Goal: Information Seeking & Learning: Learn about a topic

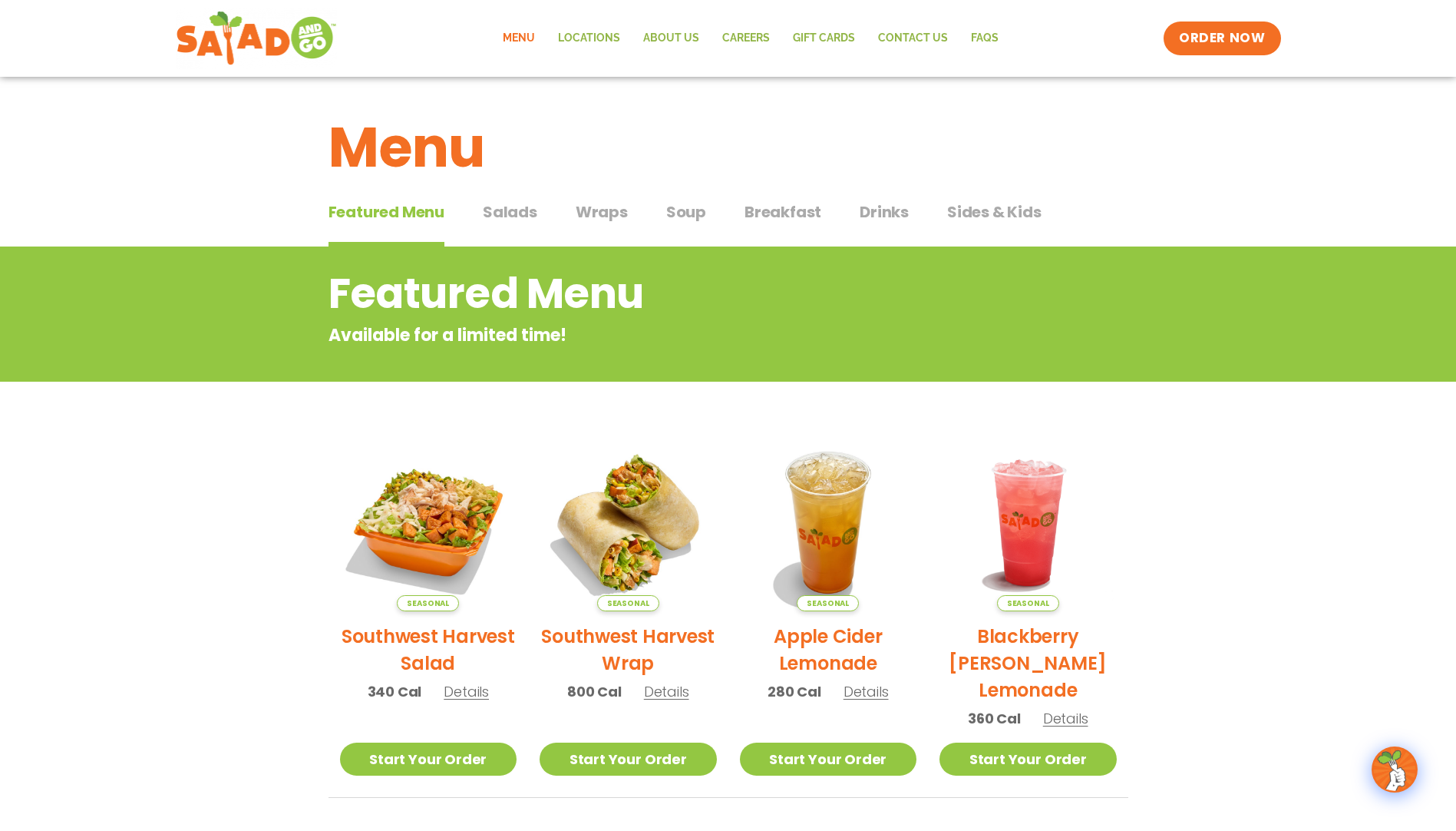
click at [896, 200] on div "Featured Menu Featured Menu Salads Salads Wraps Wraps Soup Soup Breakfast Break…" at bounding box center [728, 221] width 800 height 52
click at [888, 205] on span "Drinks" at bounding box center [884, 212] width 49 height 23
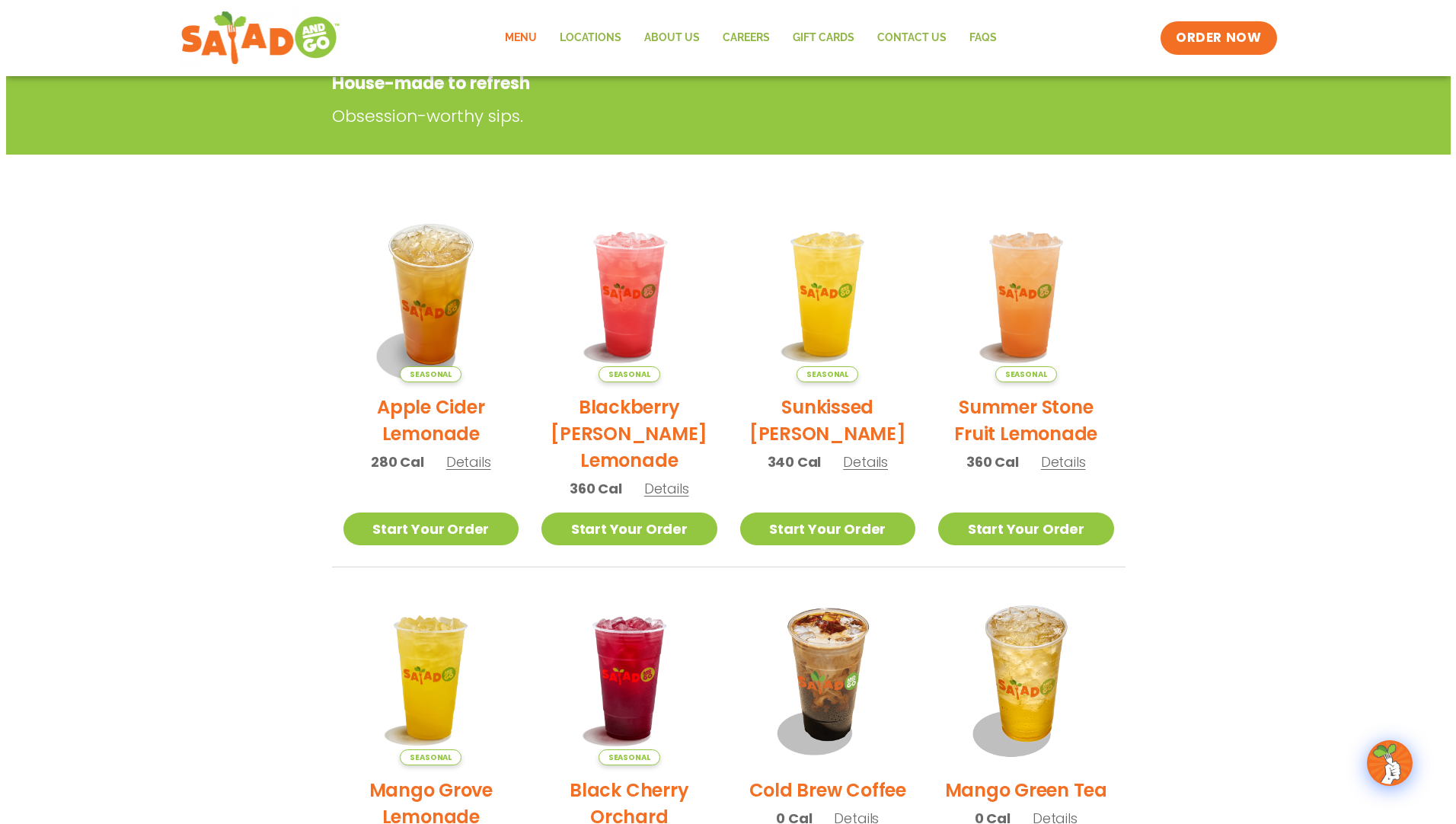
scroll to position [229, 0]
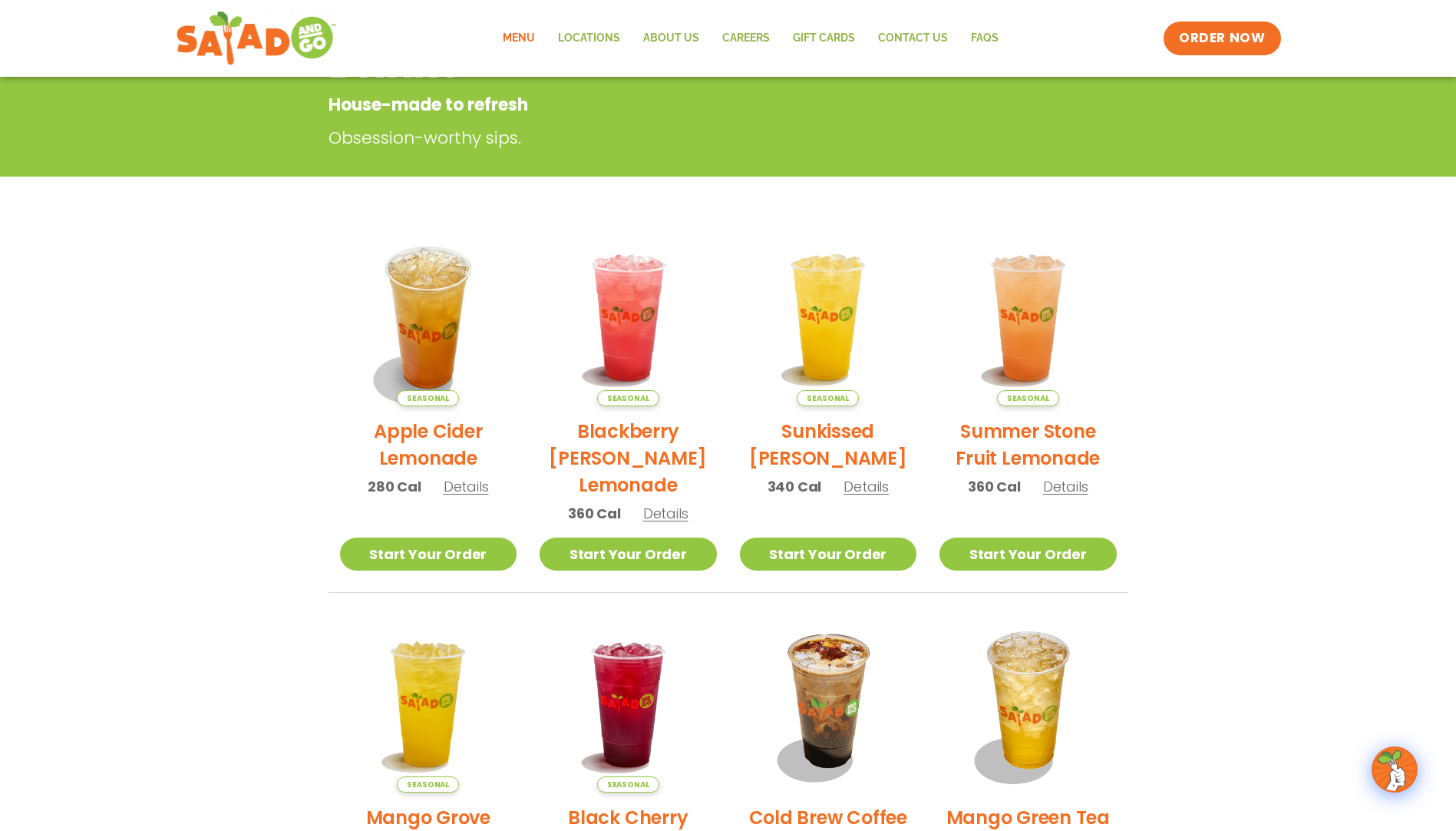
click at [672, 515] on span "Details" at bounding box center [666, 514] width 45 height 19
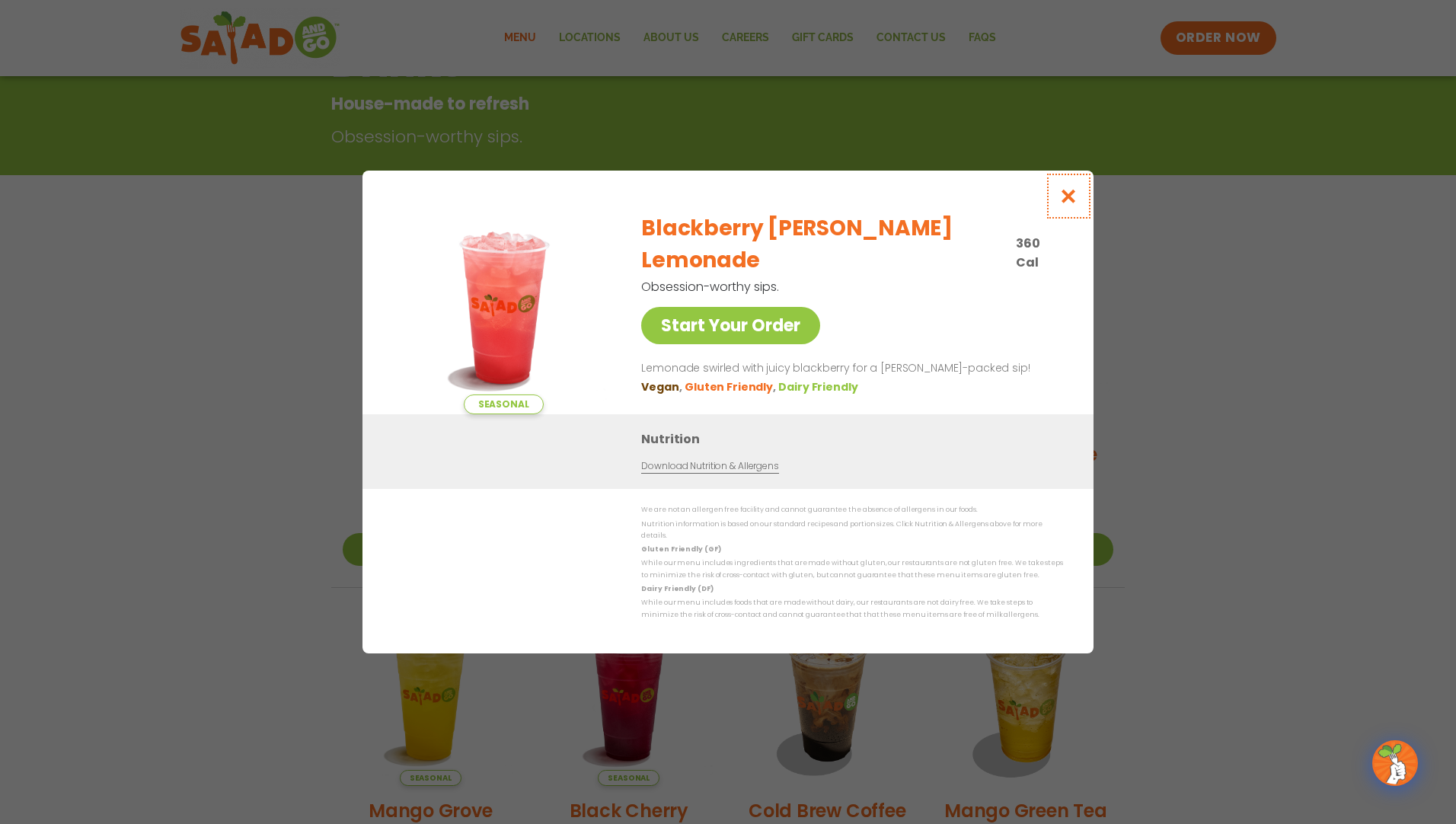
click at [1075, 204] on icon "Close modal" at bounding box center [1069, 196] width 19 height 16
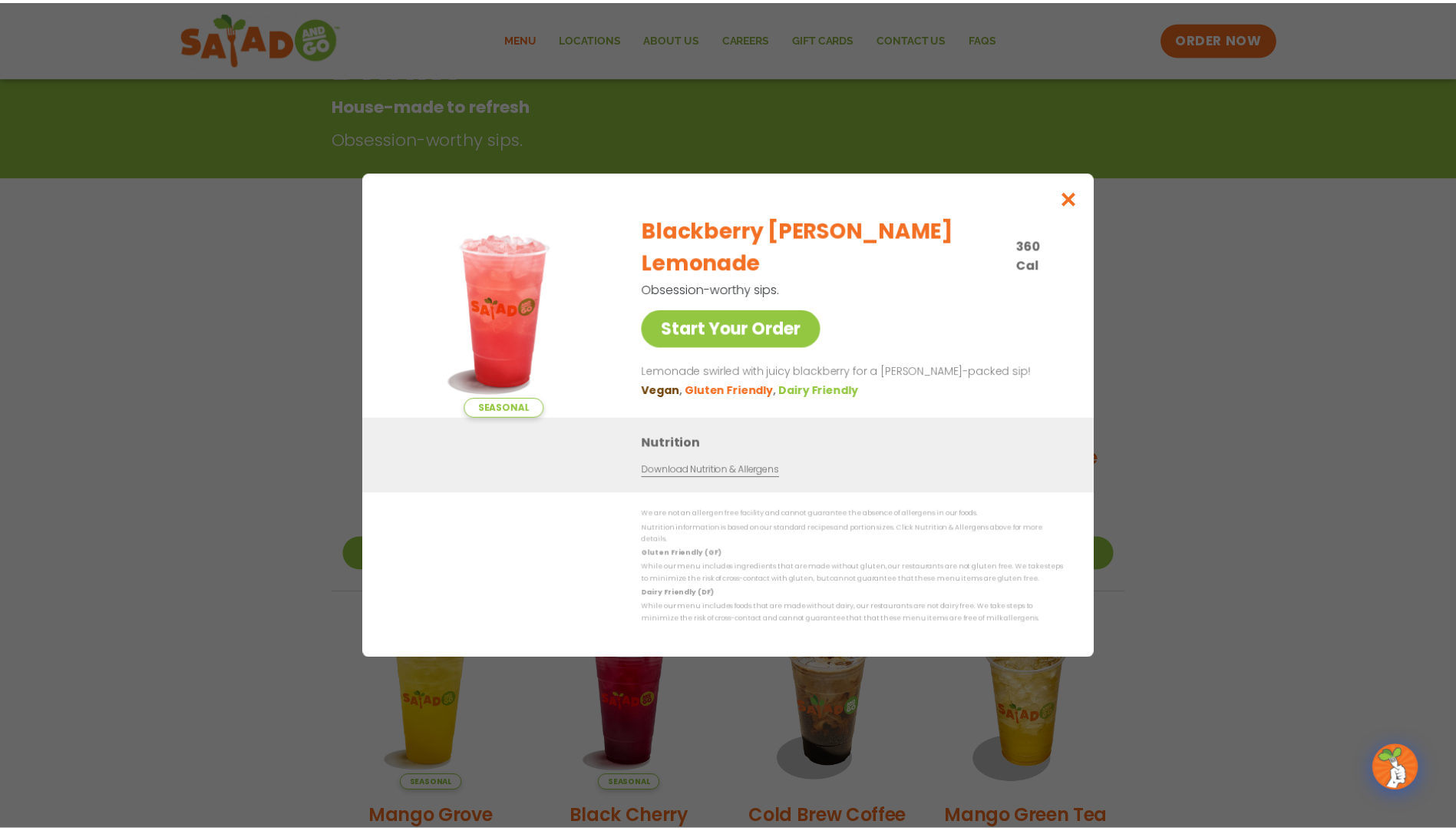
scroll to position [247, 0]
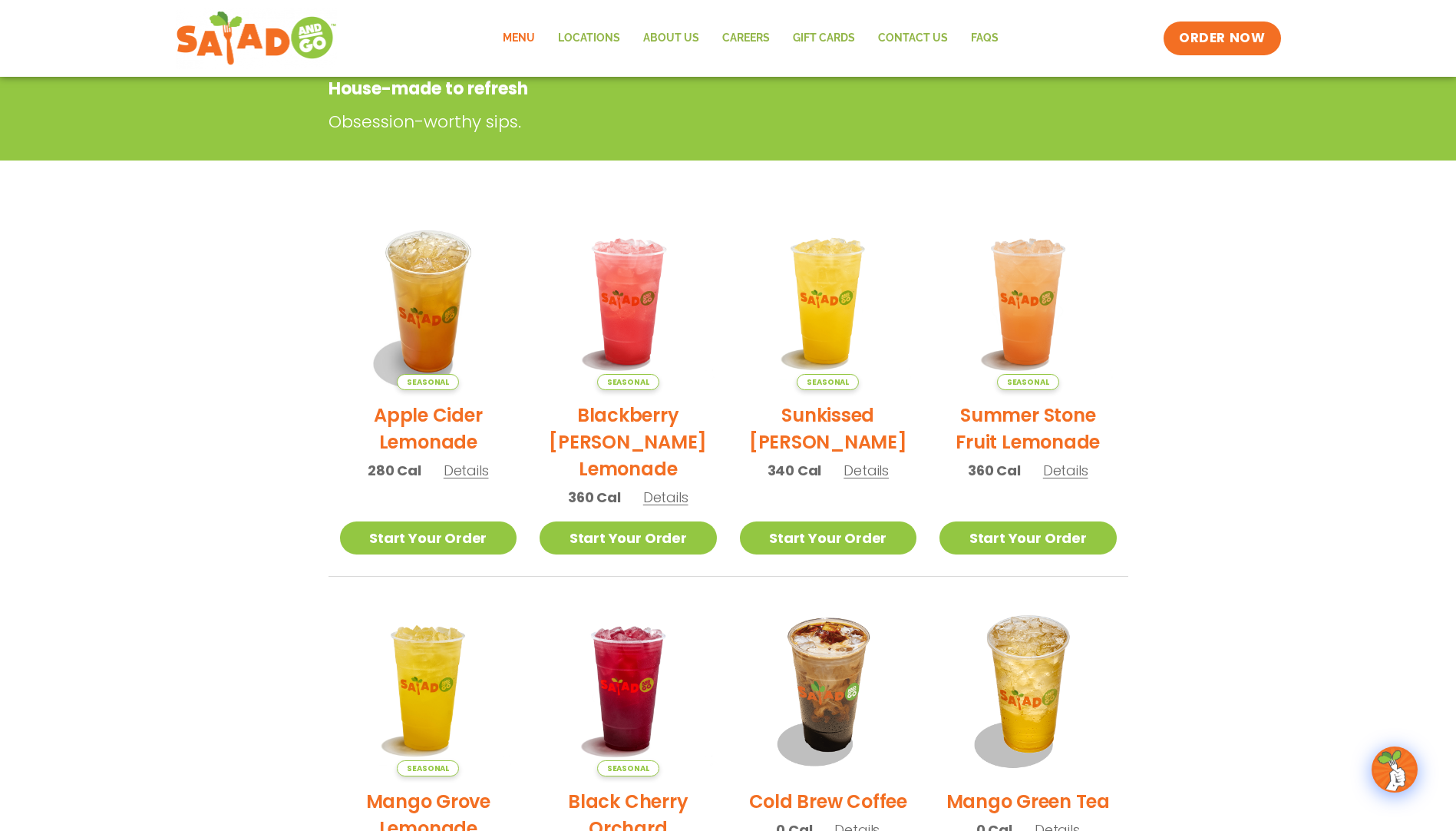
click at [466, 460] on p "280 Cal Details" at bounding box center [428, 471] width 122 height 21
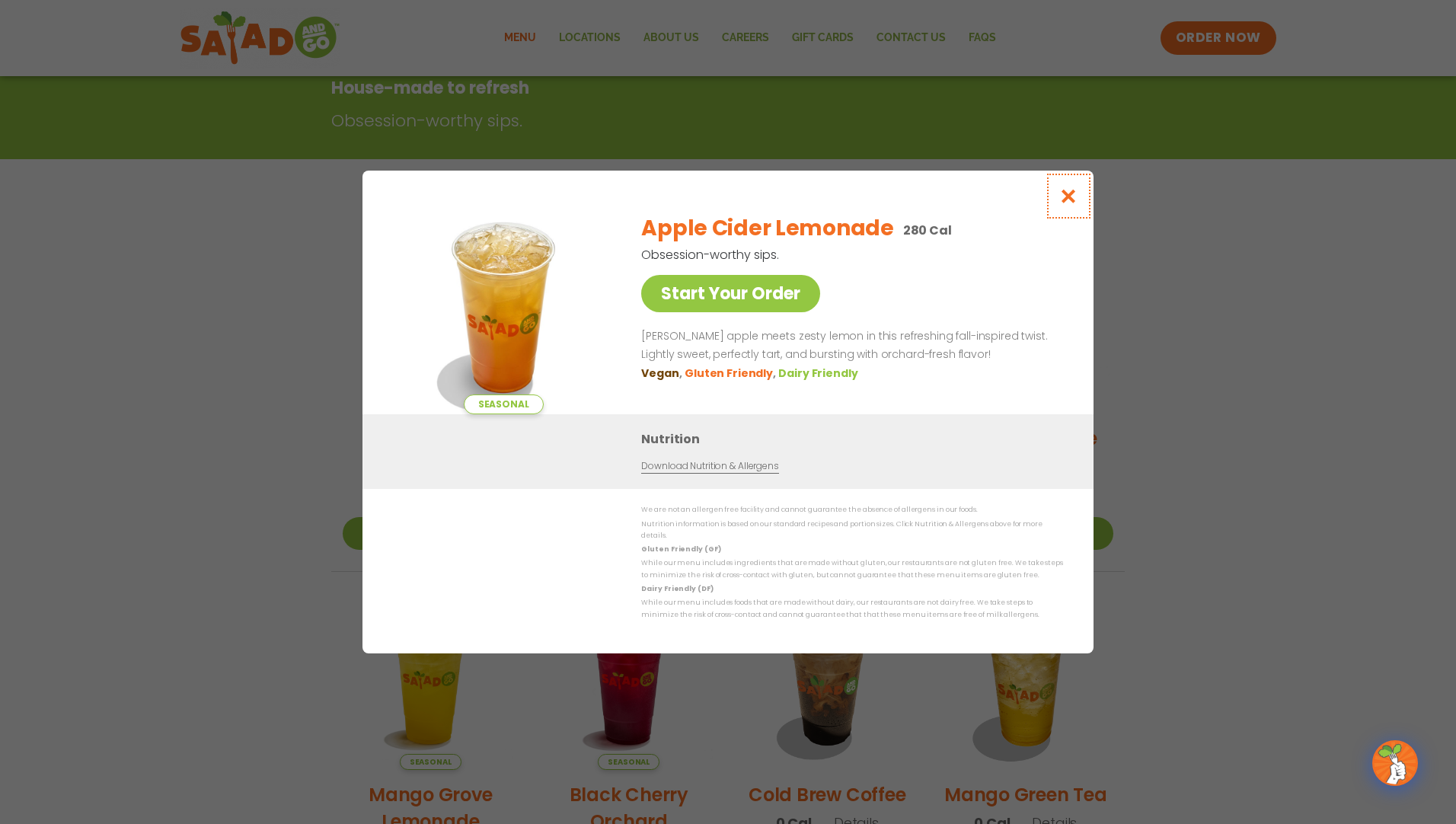
click at [1082, 200] on button "Close modal" at bounding box center [1069, 196] width 50 height 51
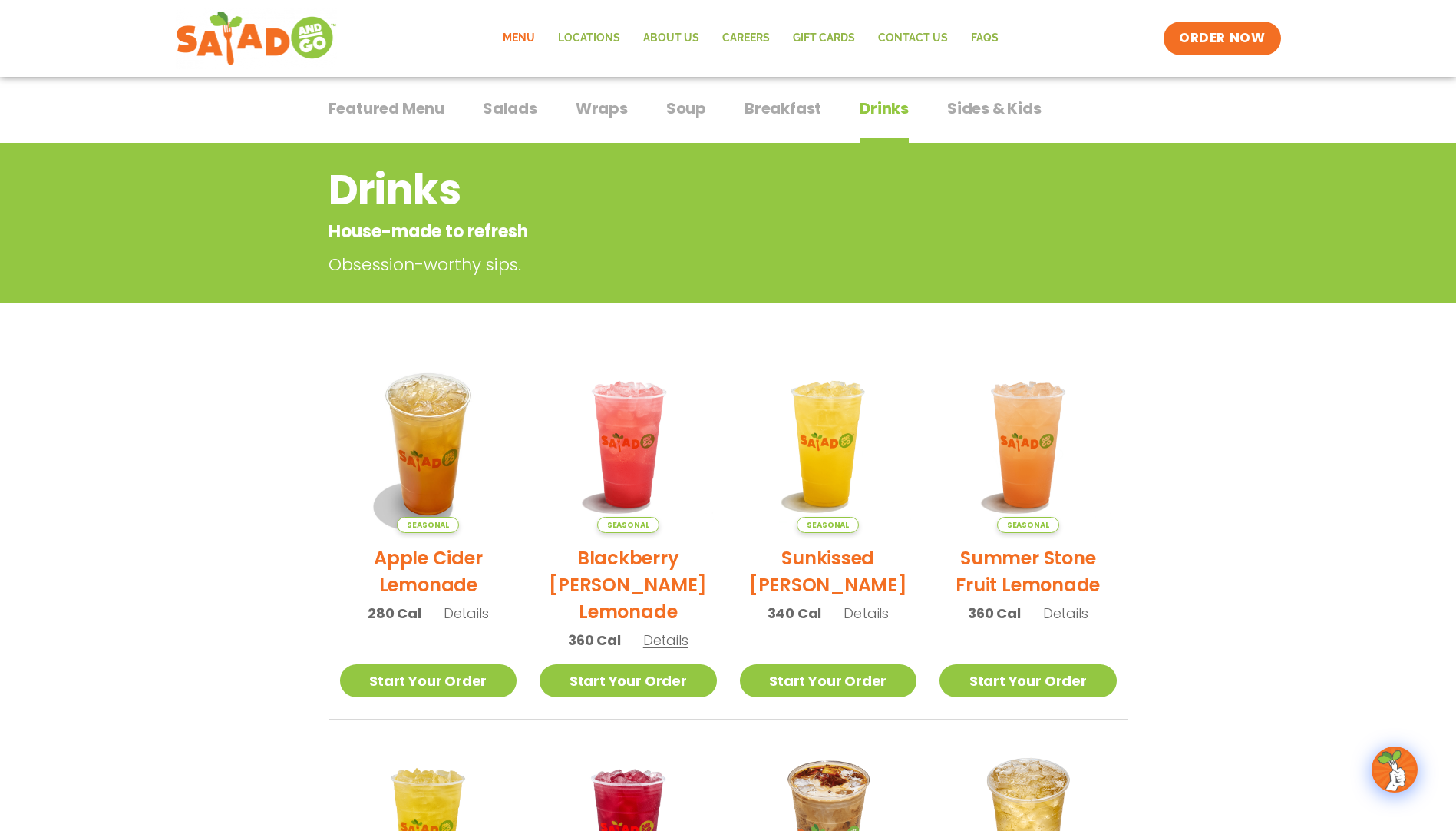
scroll to position [0, 0]
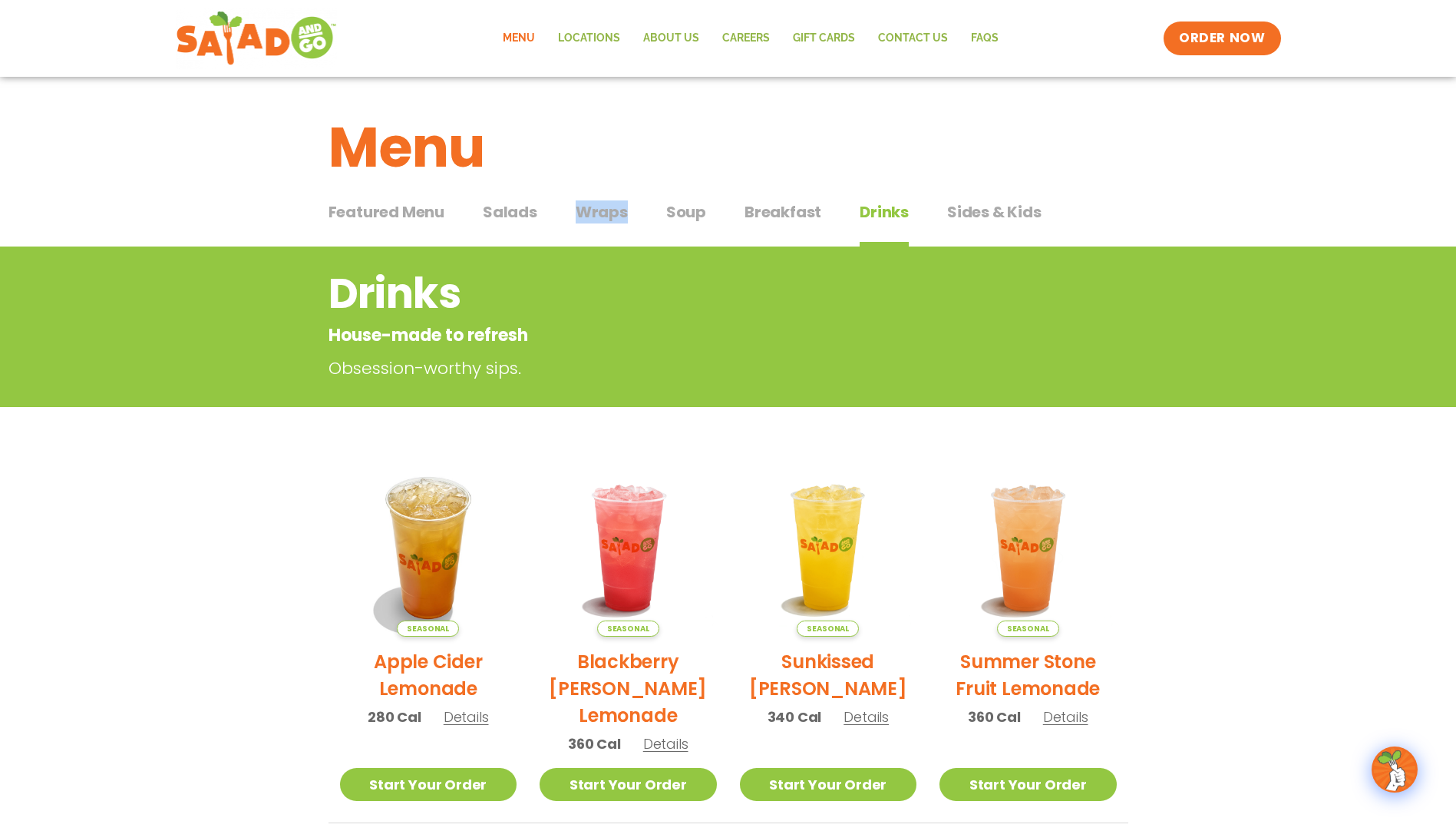
click at [597, 227] on div "Featured Menu Featured Menu Salads Salads Wraps Wraps Soup Soup Breakfast Break…" at bounding box center [728, 221] width 800 height 52
click at [599, 222] on span "Wraps" at bounding box center [602, 212] width 52 height 23
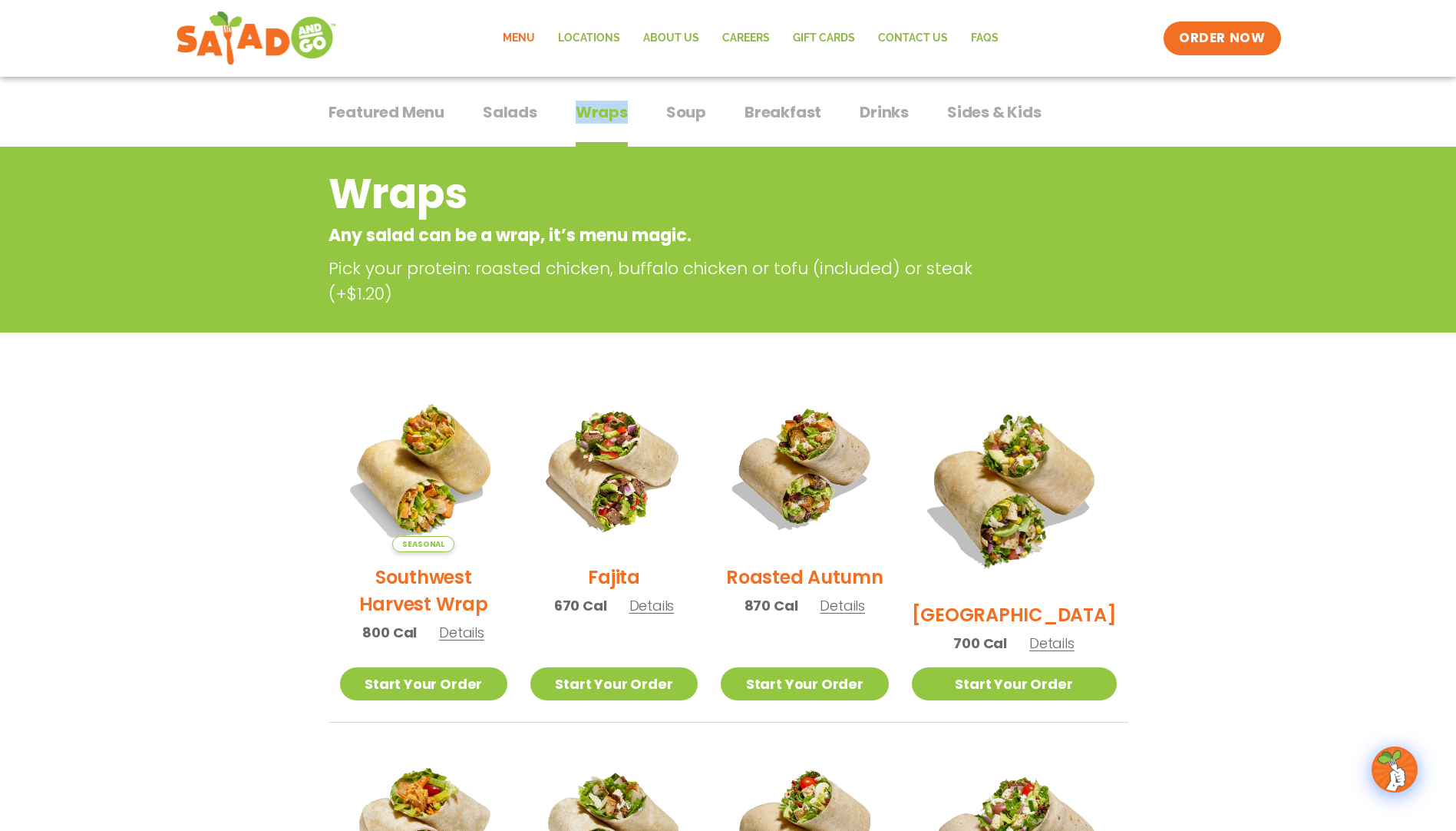
scroll to position [308, 0]
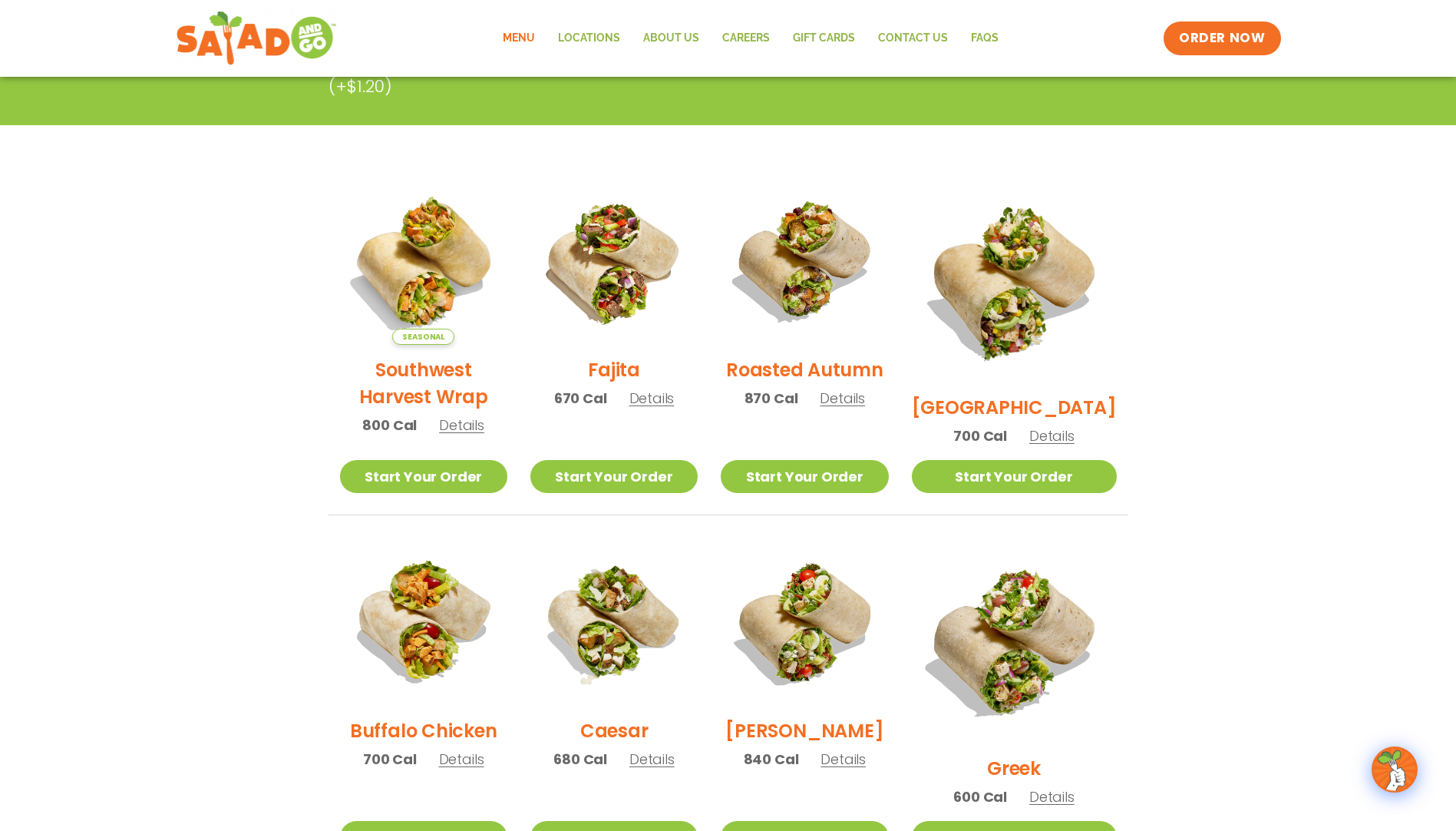
click at [860, 408] on span "Details" at bounding box center [843, 398] width 45 height 19
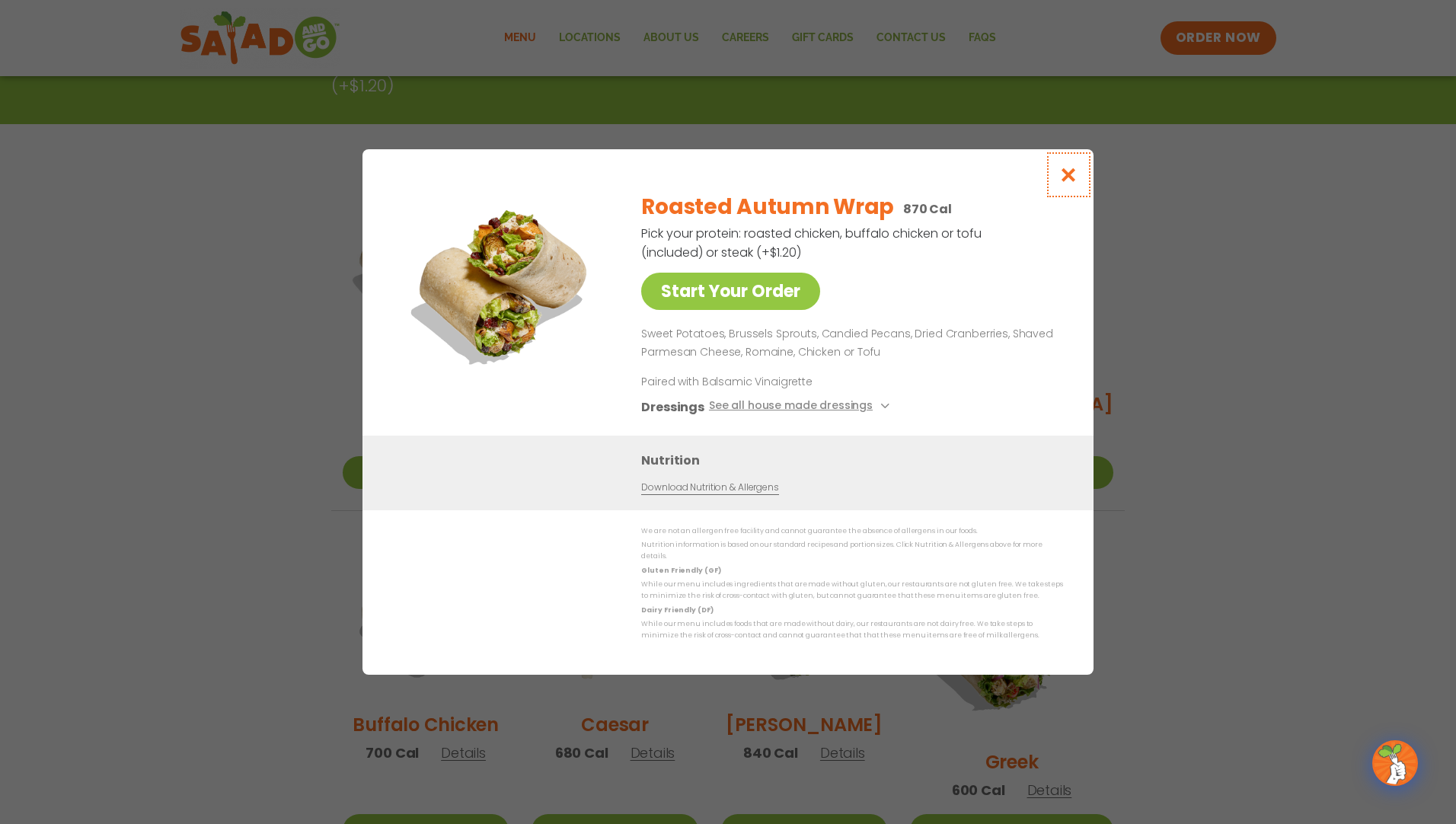
click at [1070, 183] on icon "Close modal" at bounding box center [1069, 175] width 19 height 16
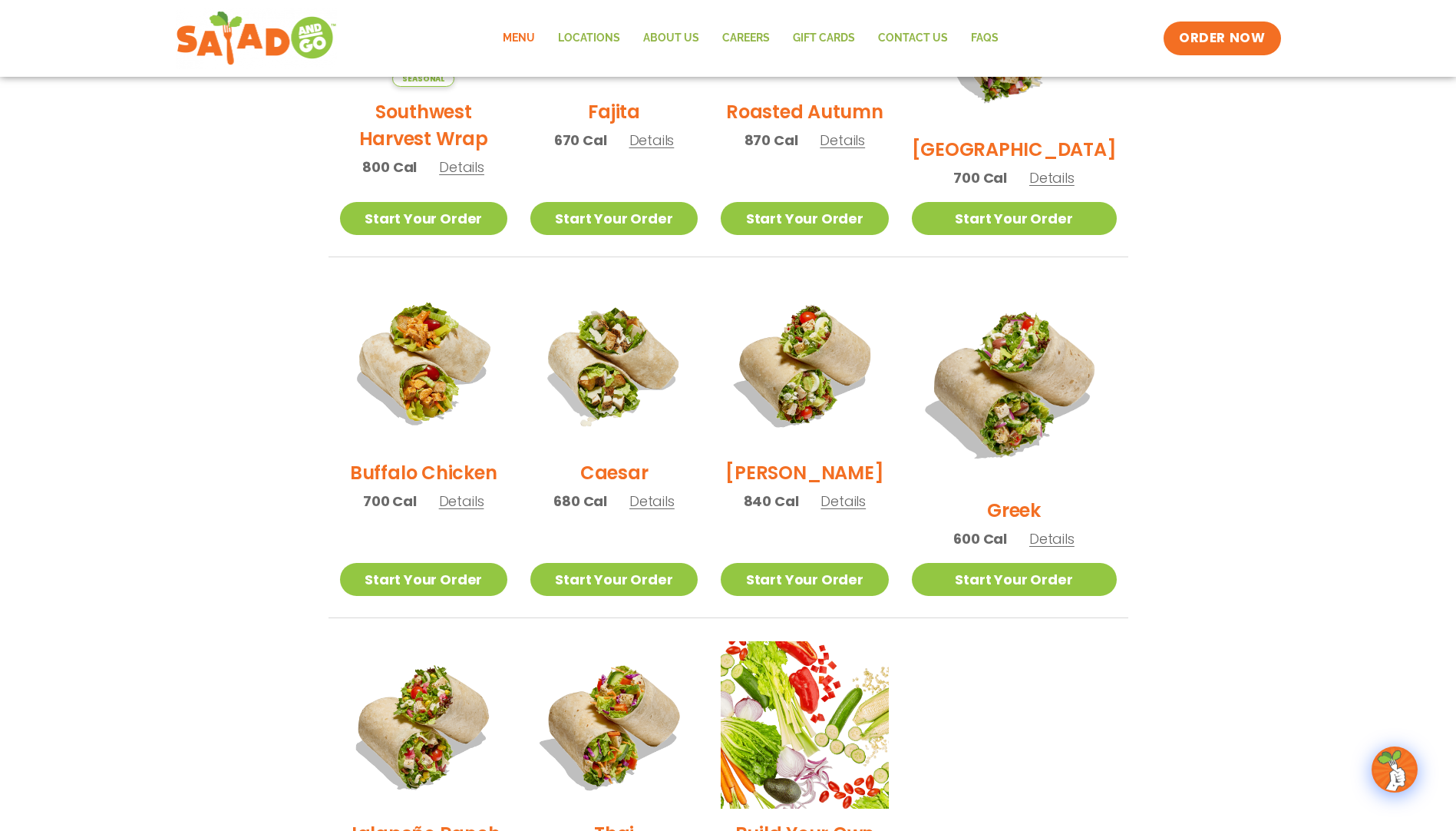
scroll to position [614, 0]
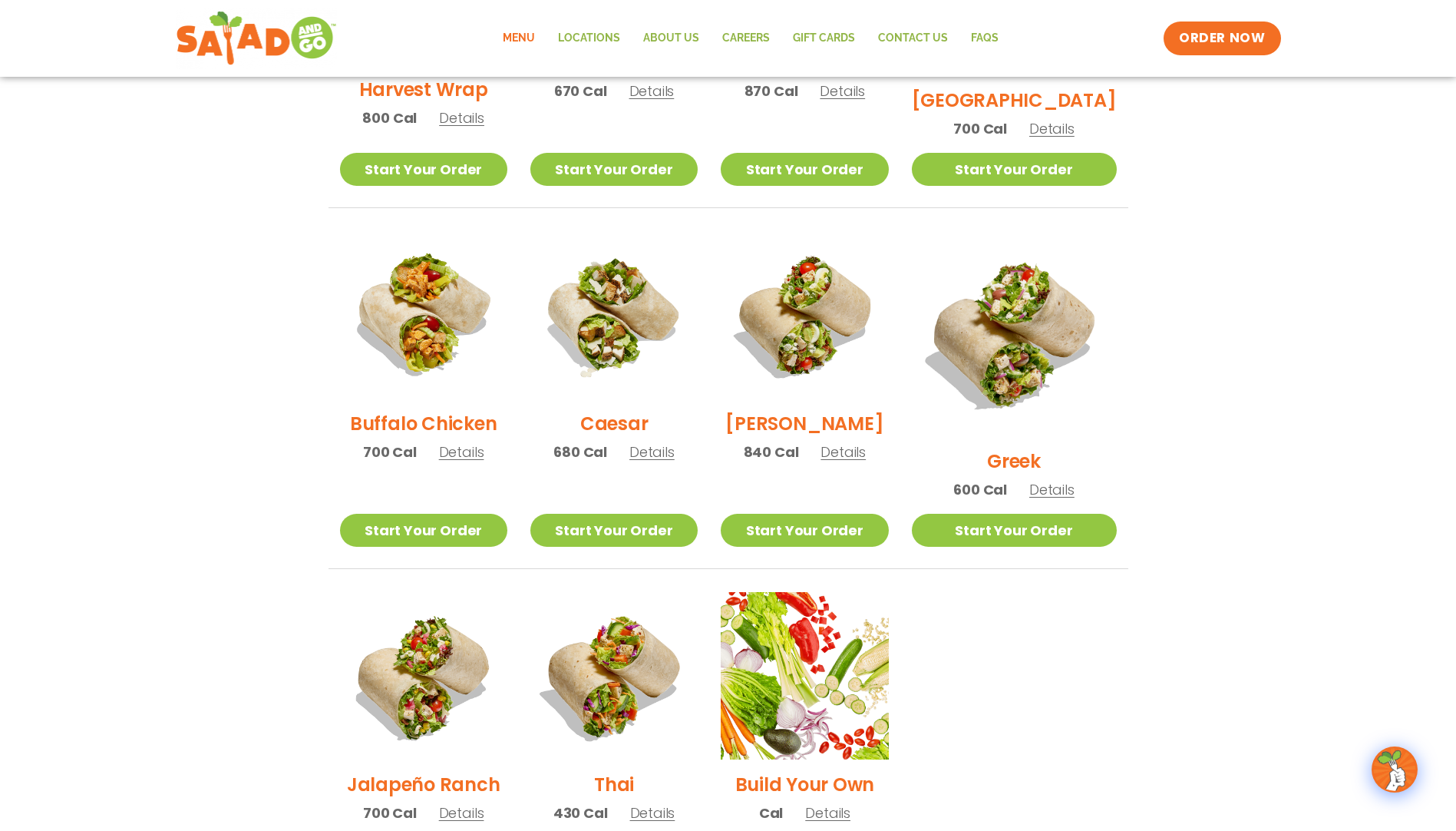
click at [1075, 480] on span "Details" at bounding box center [1052, 490] width 45 height 19
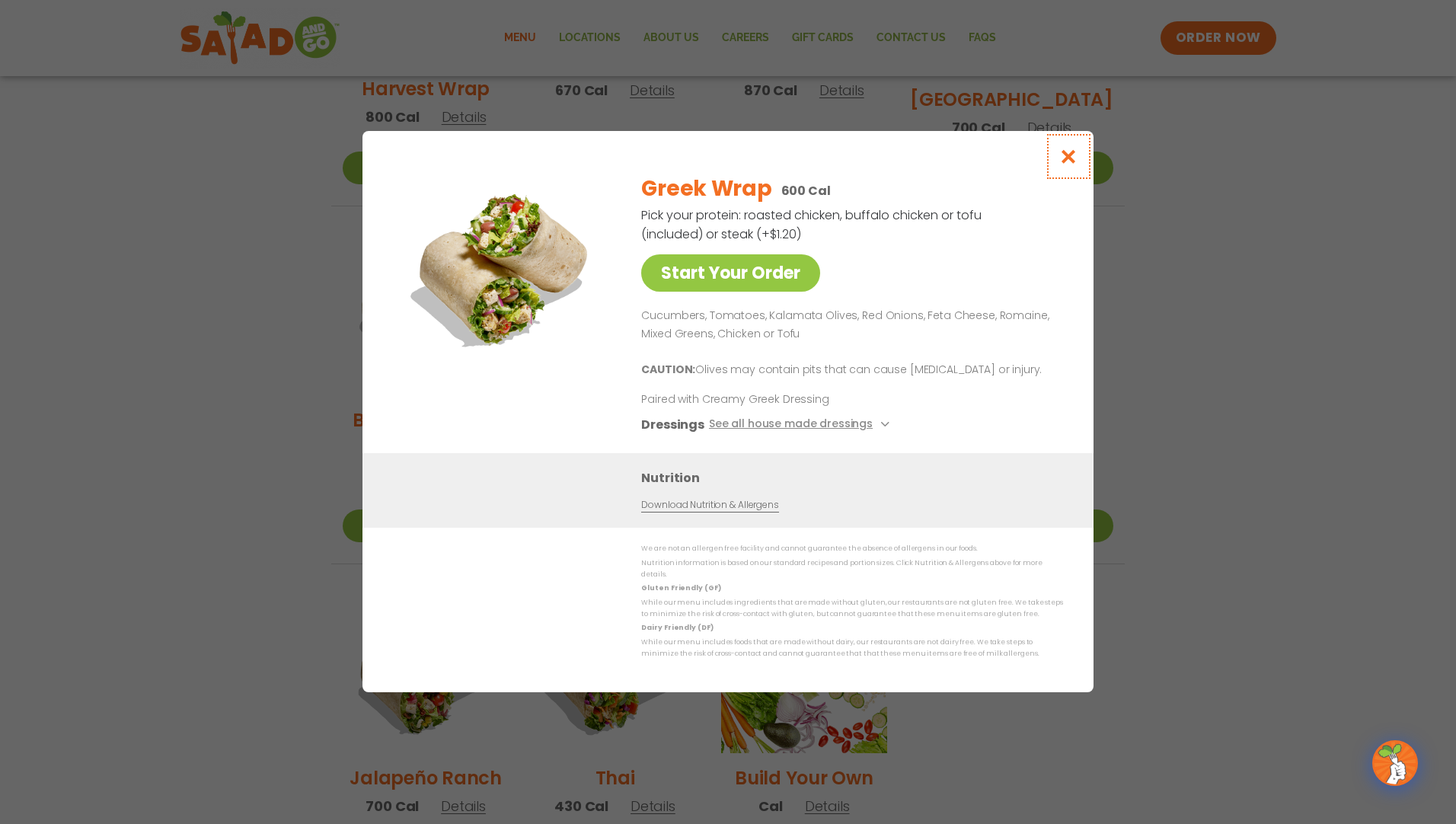
click at [1081, 159] on button "Close modal" at bounding box center [1069, 156] width 50 height 51
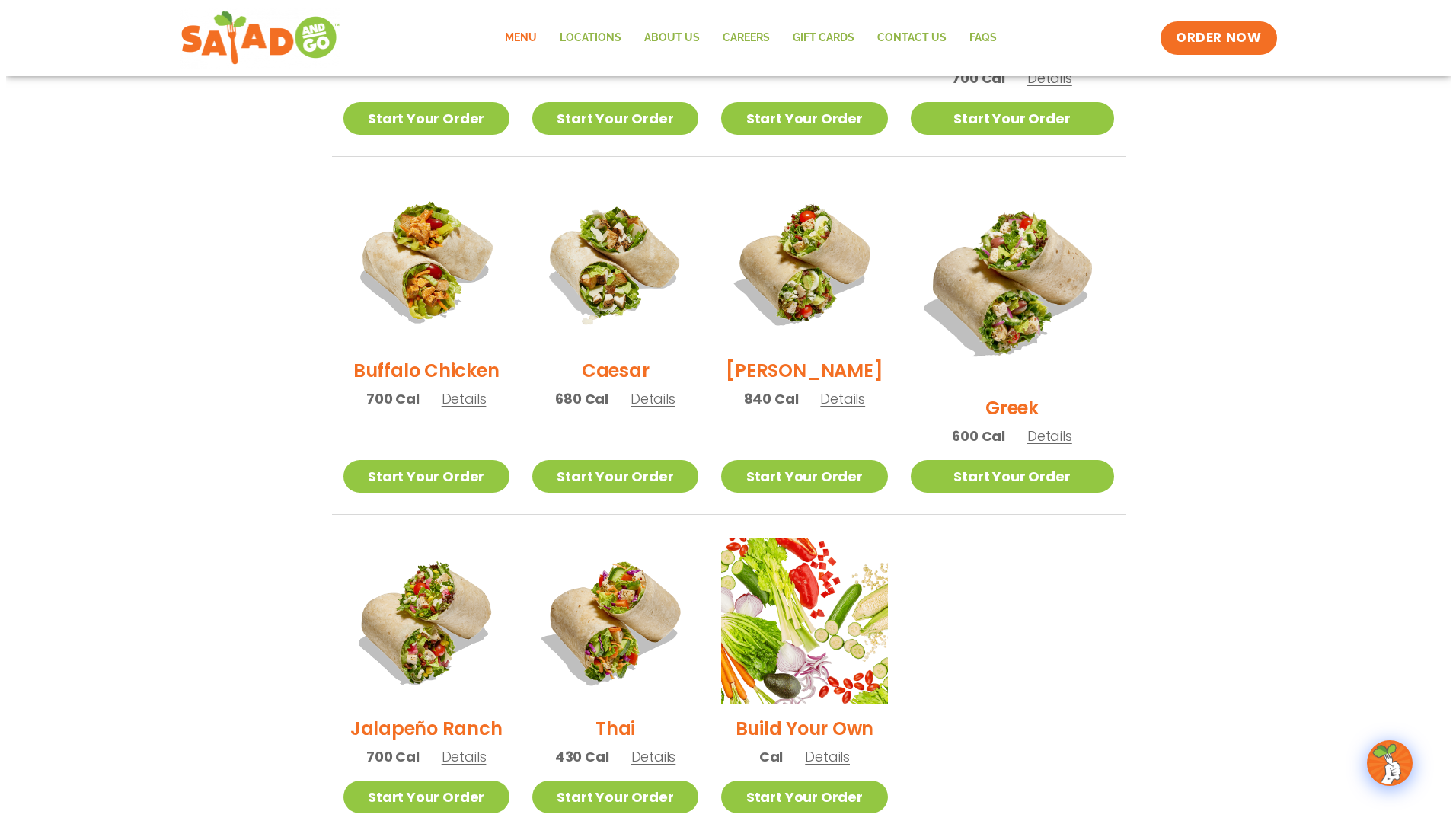
scroll to position [686, 0]
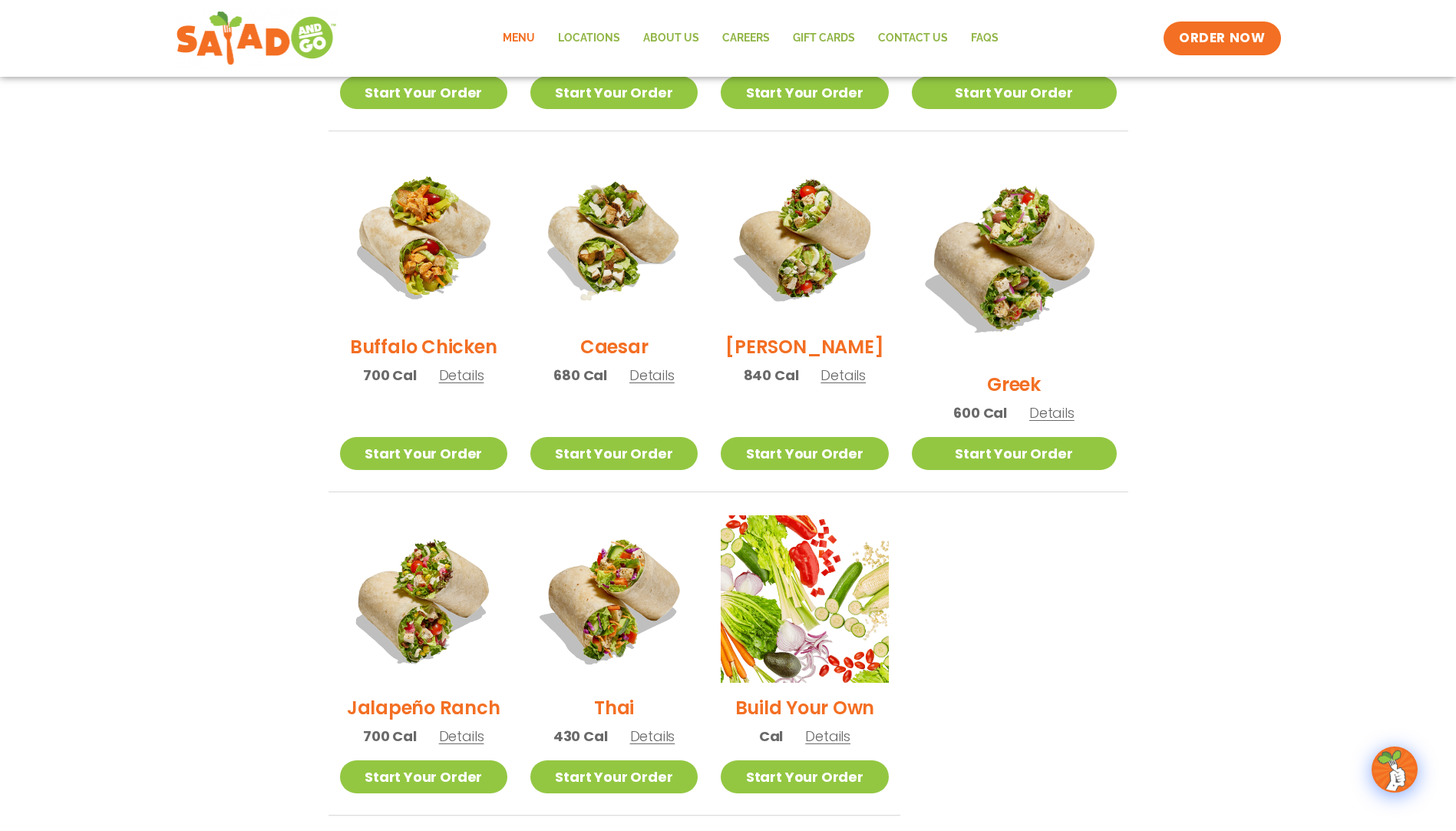
click at [674, 726] on span "Details" at bounding box center [653, 736] width 45 height 19
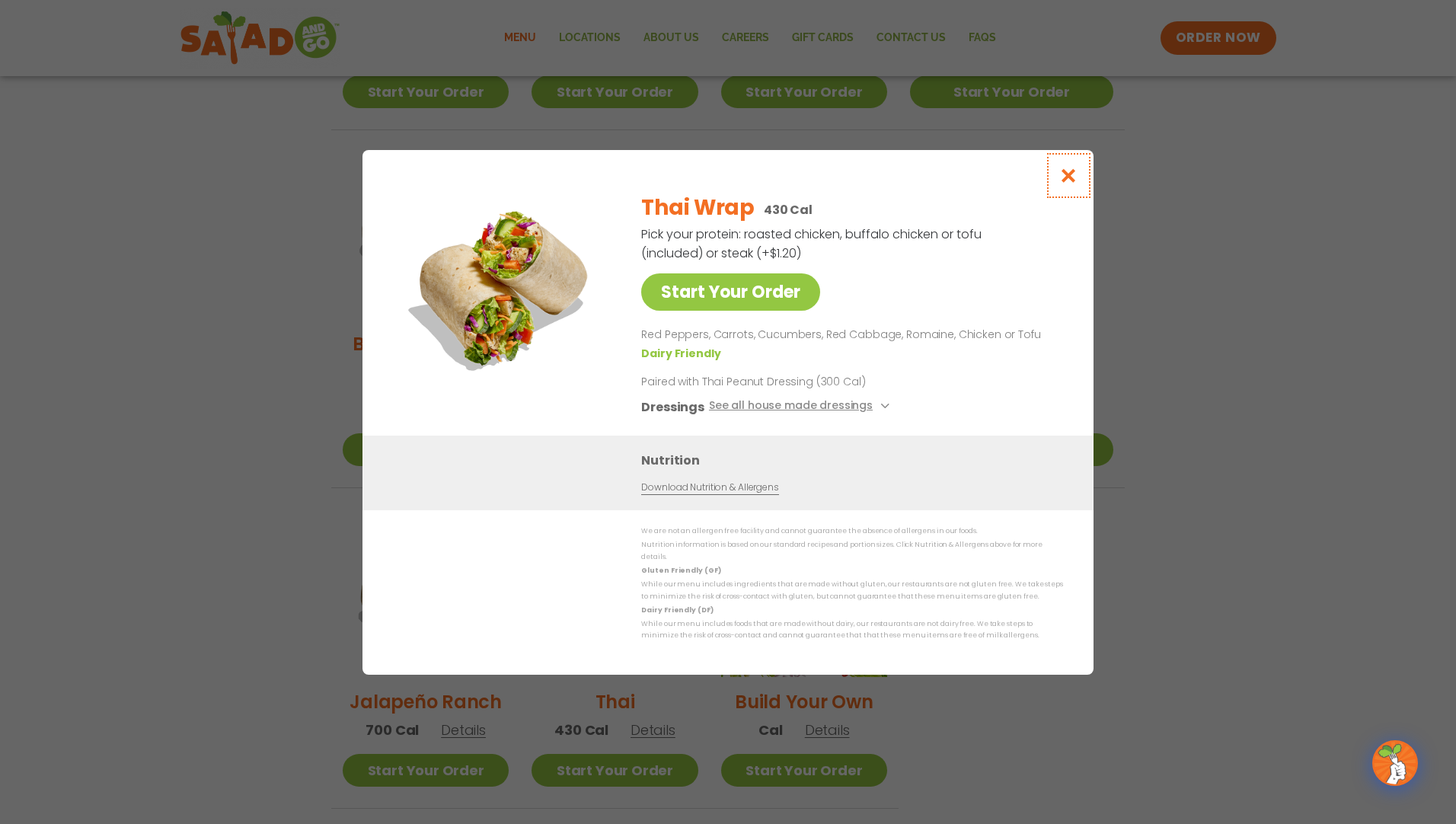
click at [1071, 183] on icon "Close modal" at bounding box center [1069, 175] width 19 height 16
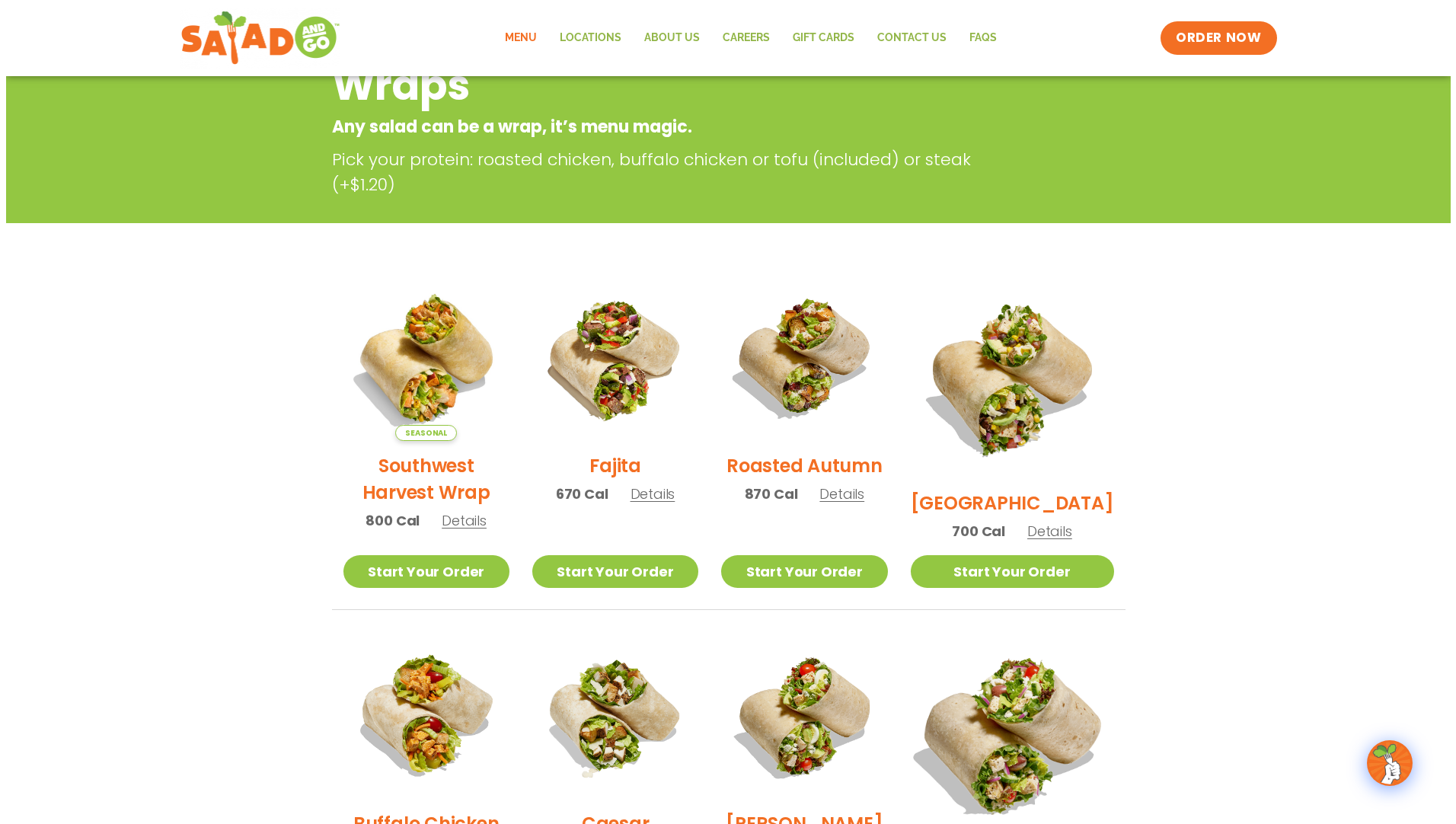
scroll to position [194, 0]
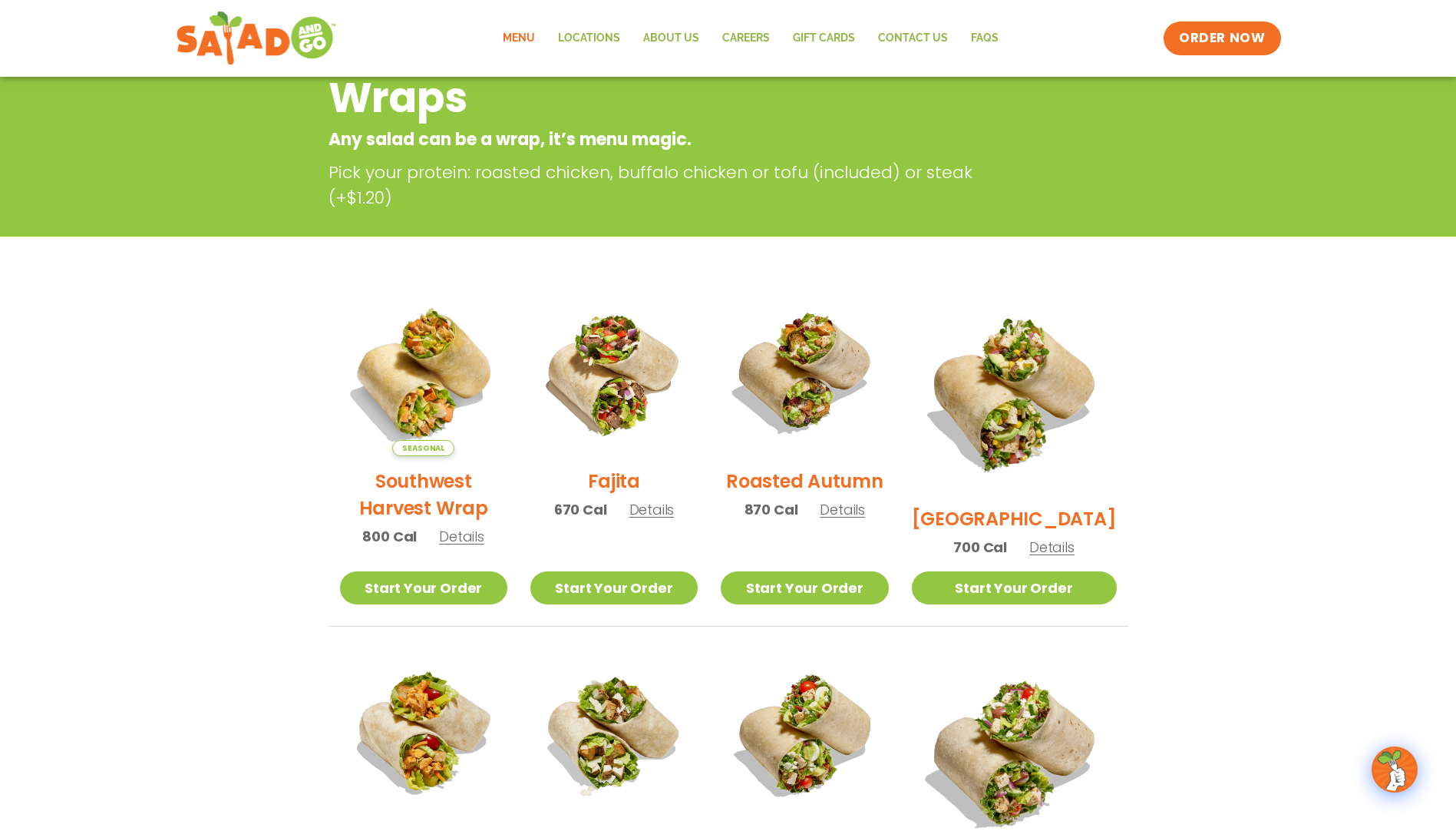
click at [870, 506] on div "Roasted Autumn 870 Cal Details" at bounding box center [805, 411] width 167 height 245
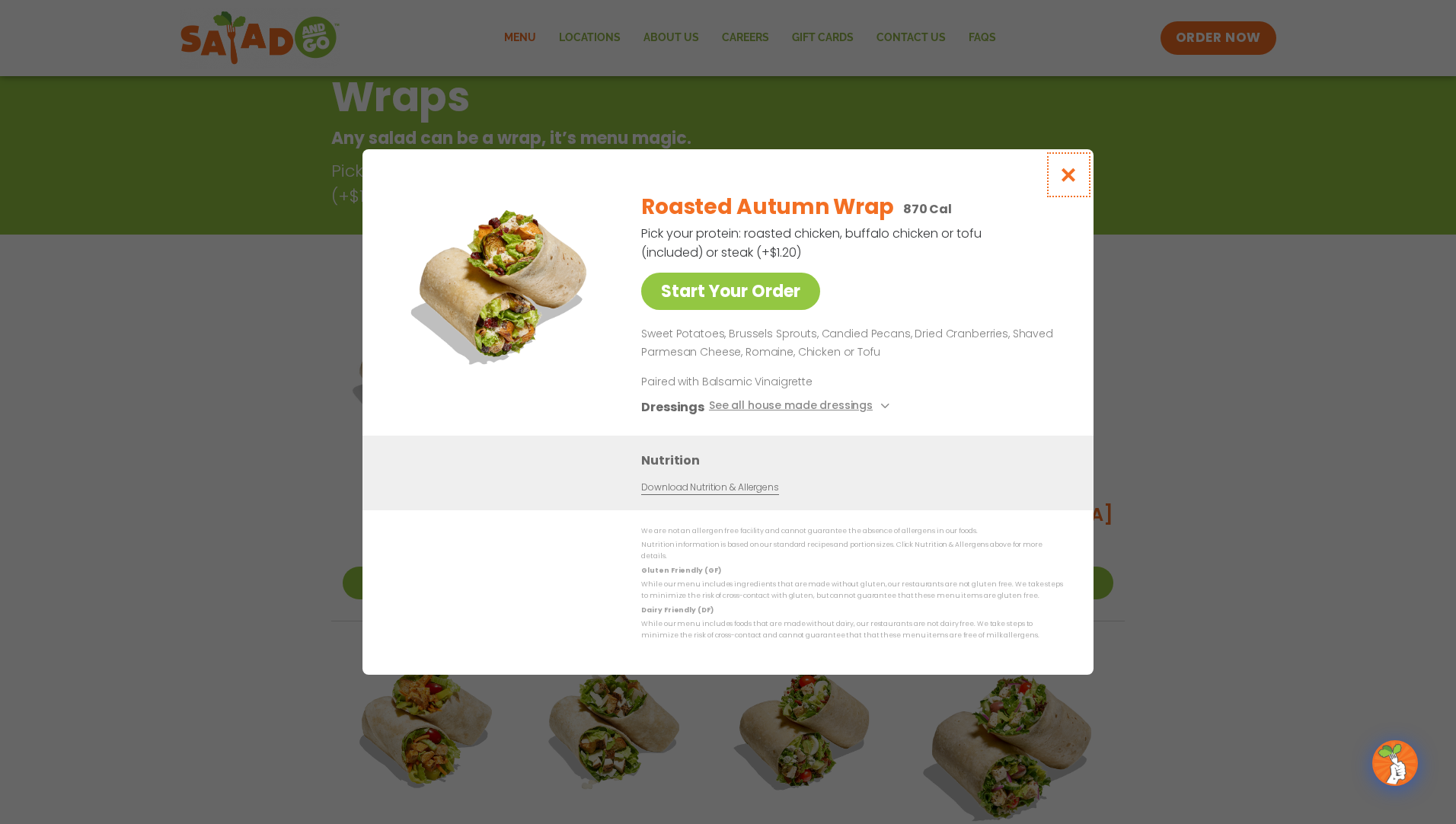
click at [1081, 178] on button "Close modal" at bounding box center [1069, 175] width 50 height 51
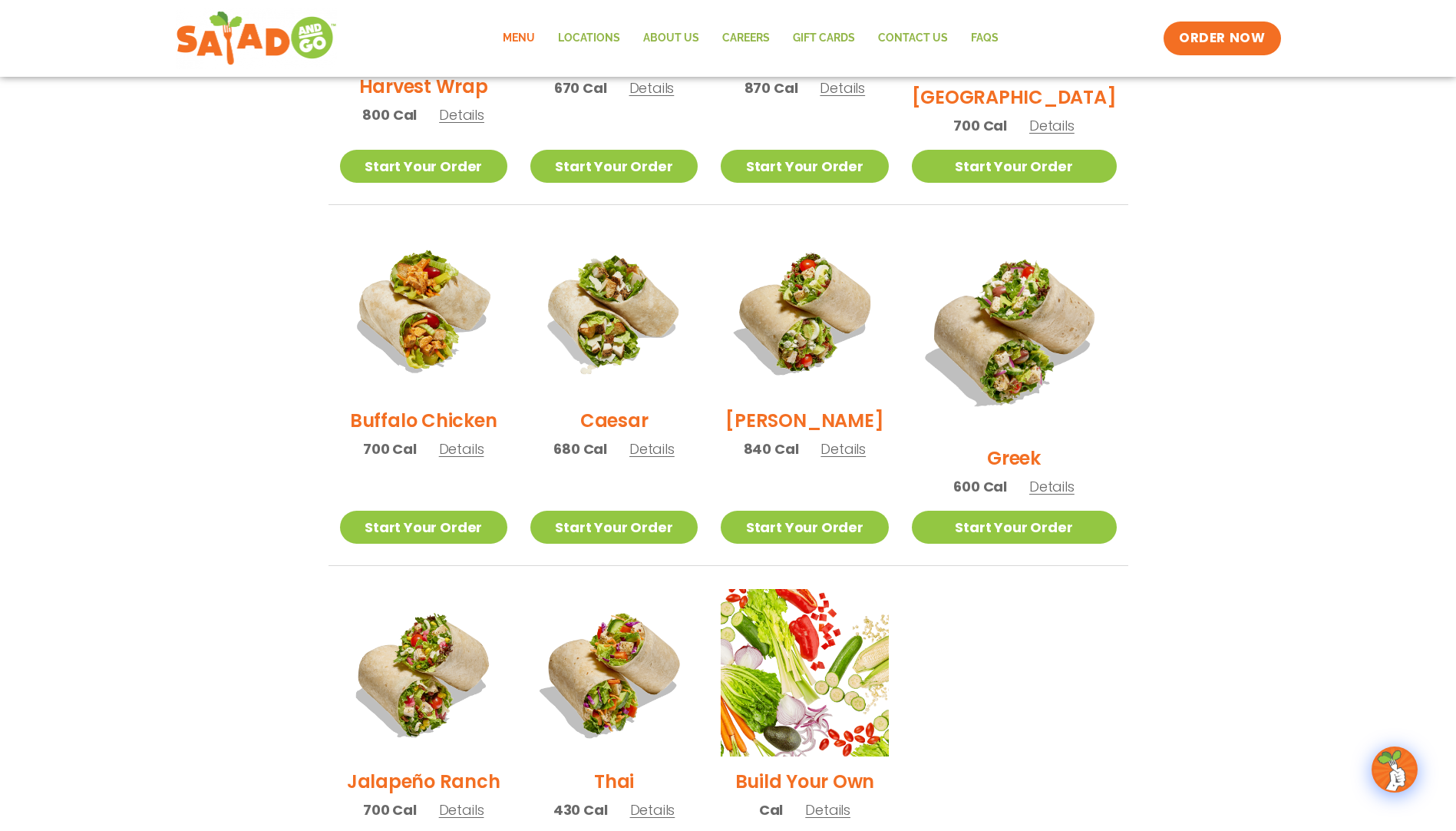
scroll to position [400, 0]
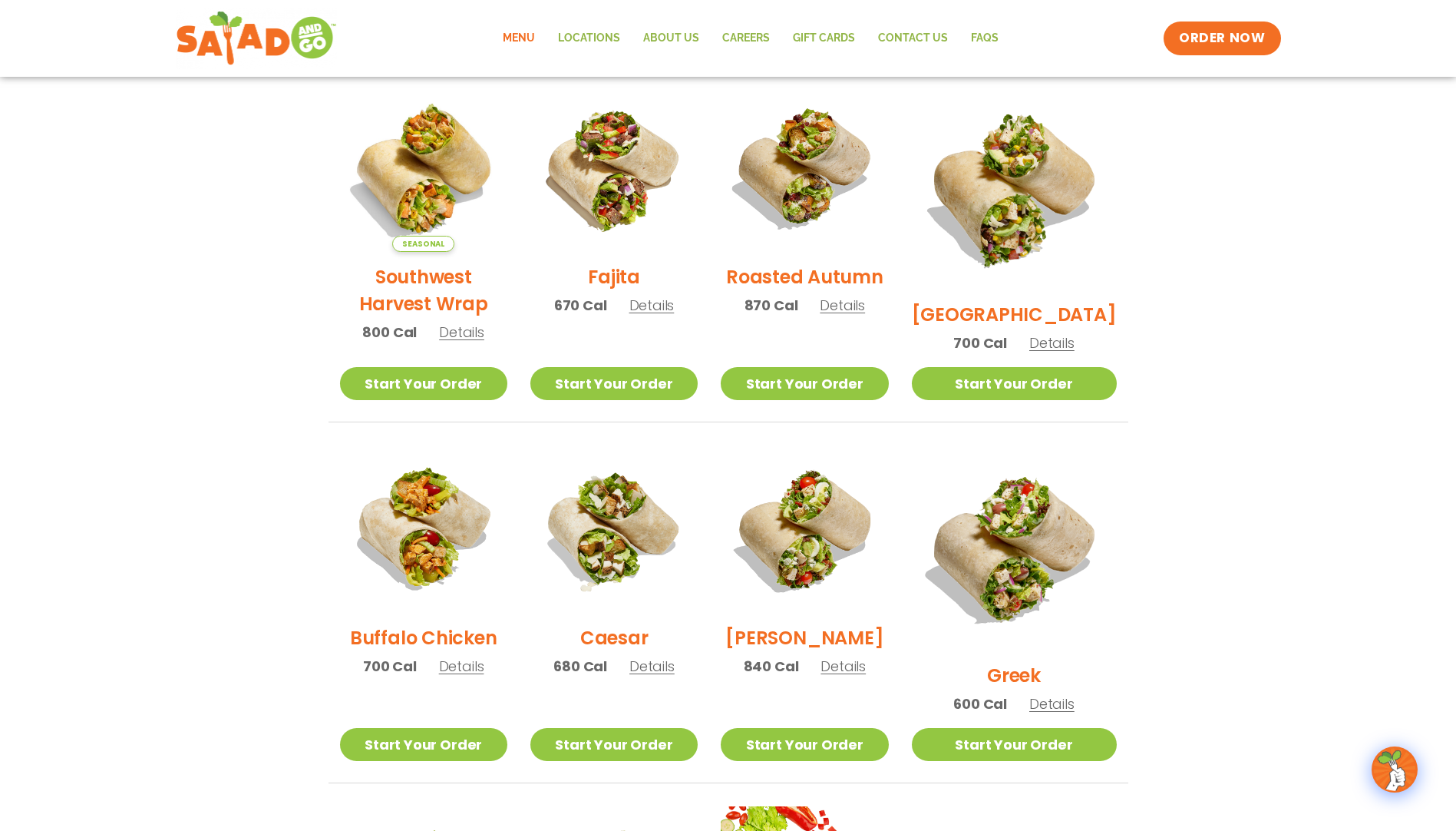
click at [865, 315] on span "Details" at bounding box center [843, 305] width 45 height 19
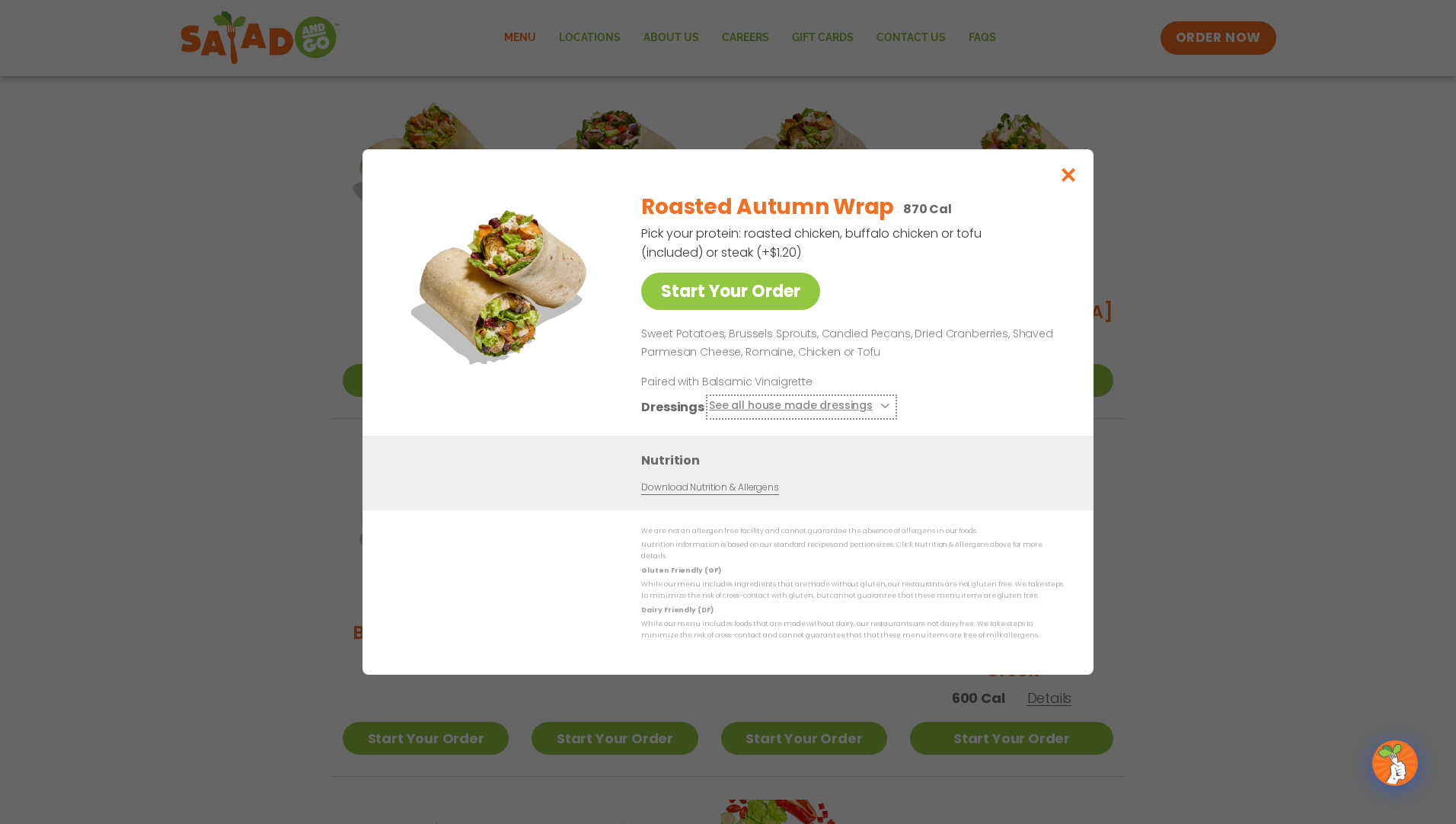
click at [865, 406] on button "See all house made dressings" at bounding box center [801, 407] width 185 height 19
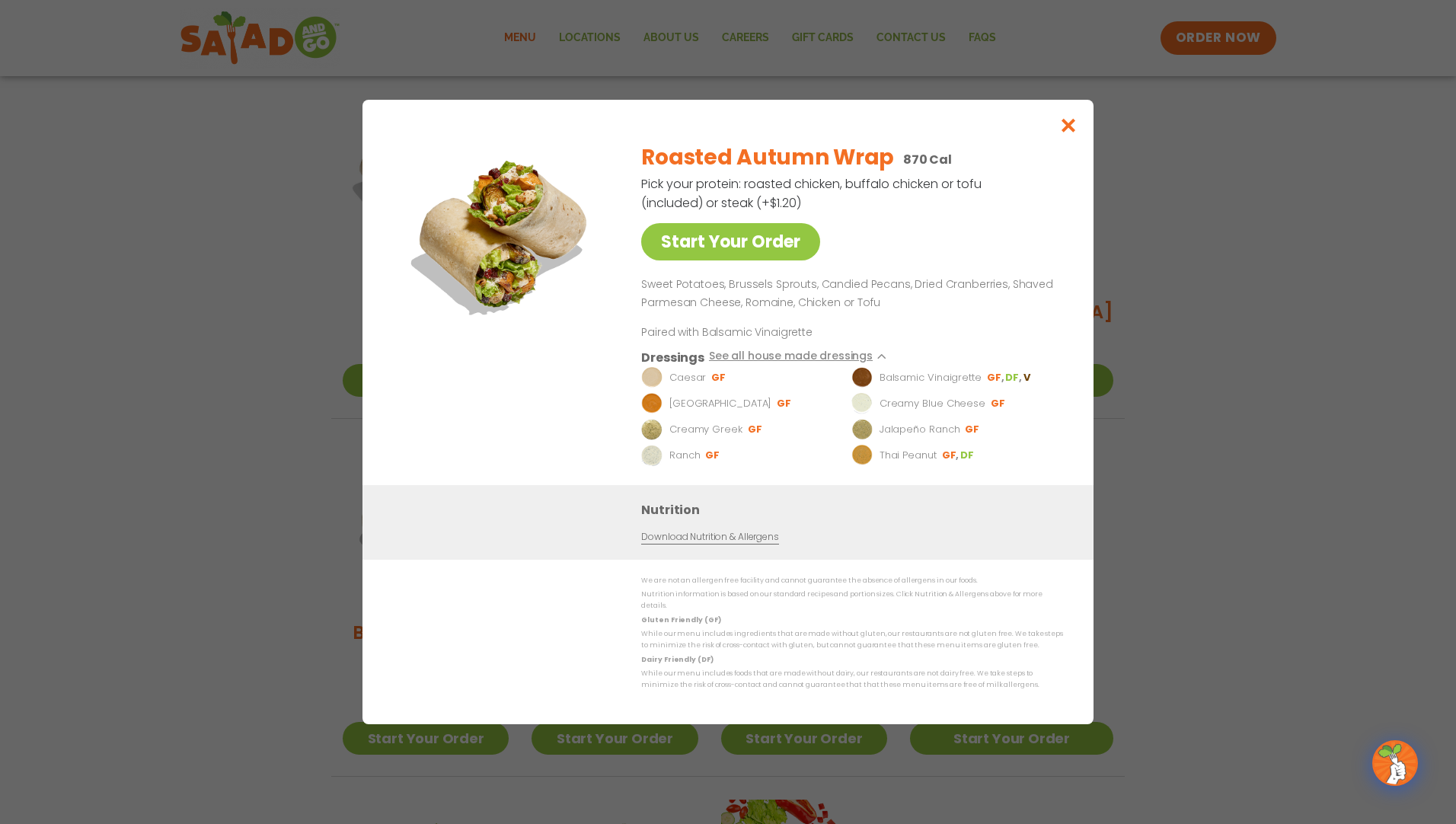
click at [747, 545] on link "Download Nutrition & Allergens" at bounding box center [709, 538] width 137 height 14
click at [1076, 122] on icon "Close modal" at bounding box center [1069, 126] width 19 height 16
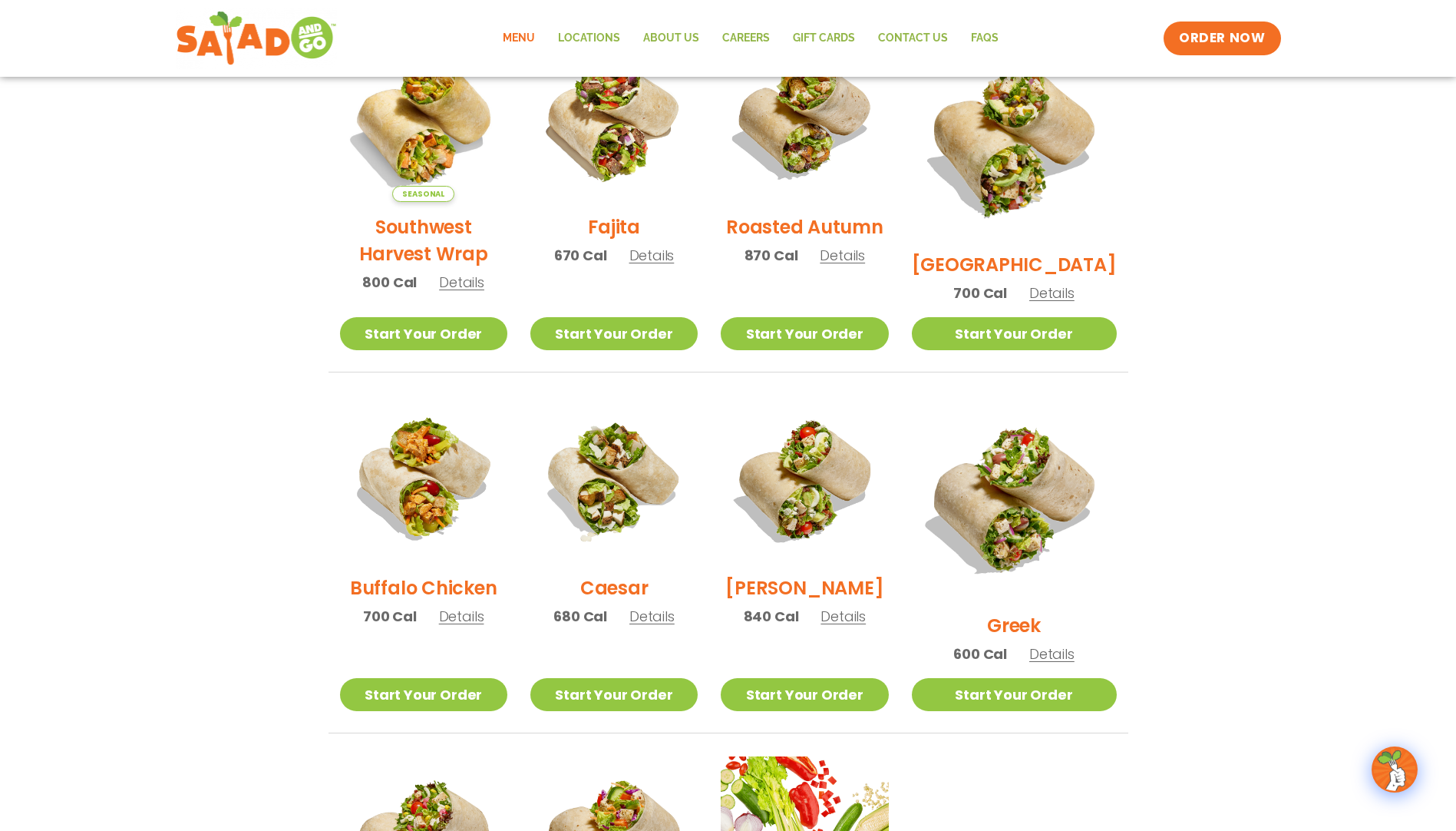
scroll to position [477, 0]
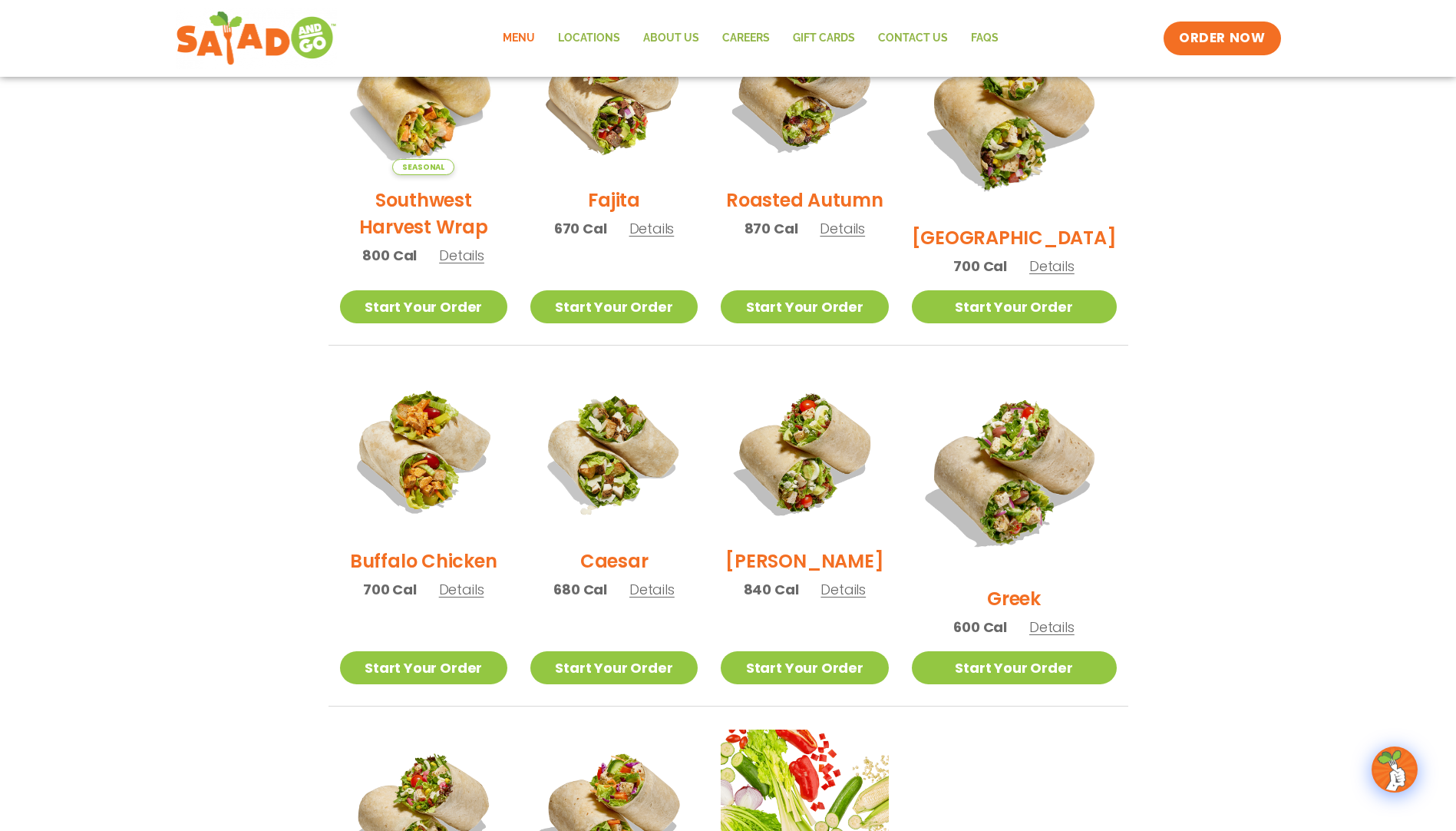
click at [449, 599] on span "Details" at bounding box center [462, 590] width 45 height 19
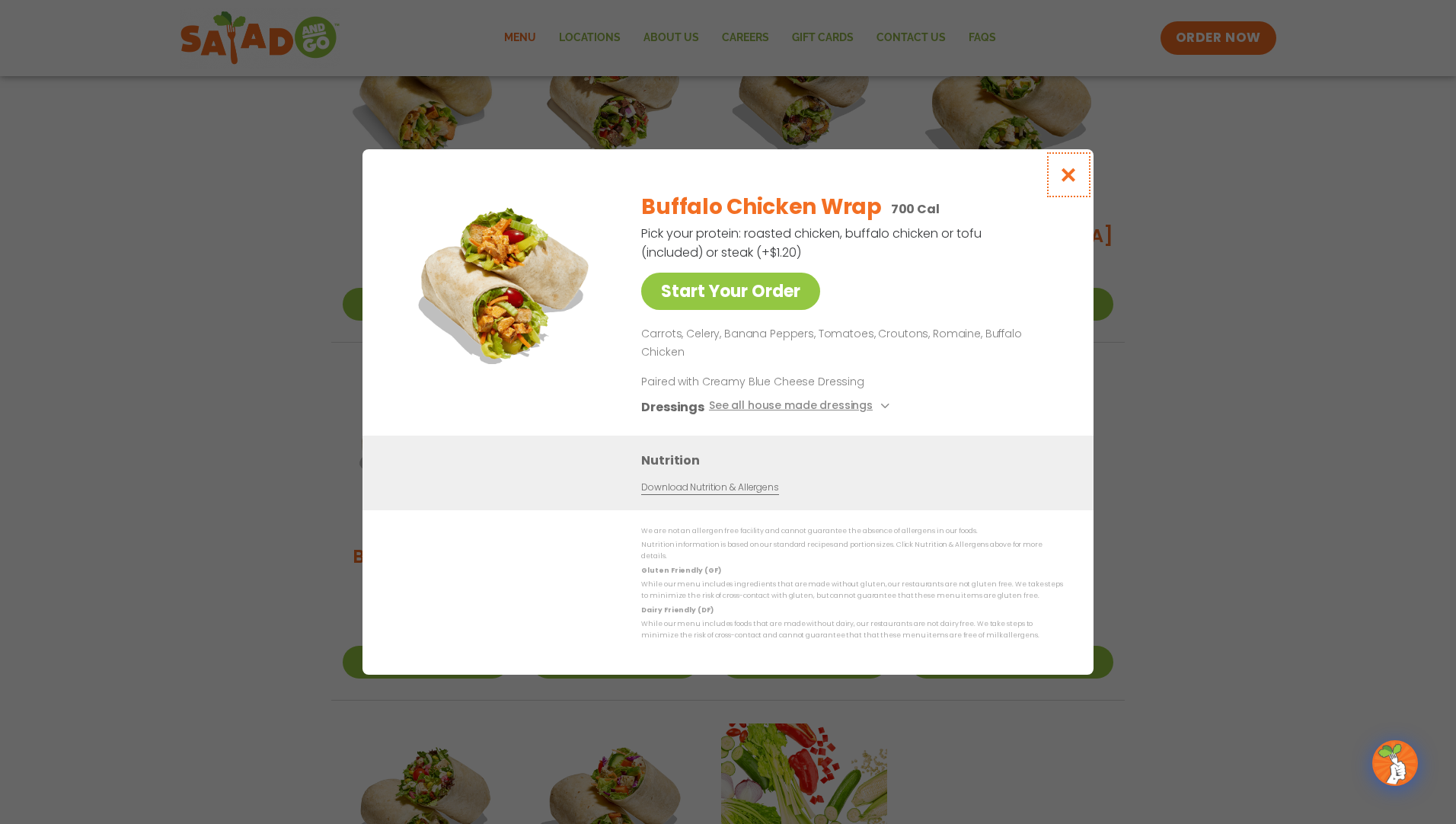
click at [1063, 183] on icon "Close modal" at bounding box center [1069, 175] width 19 height 16
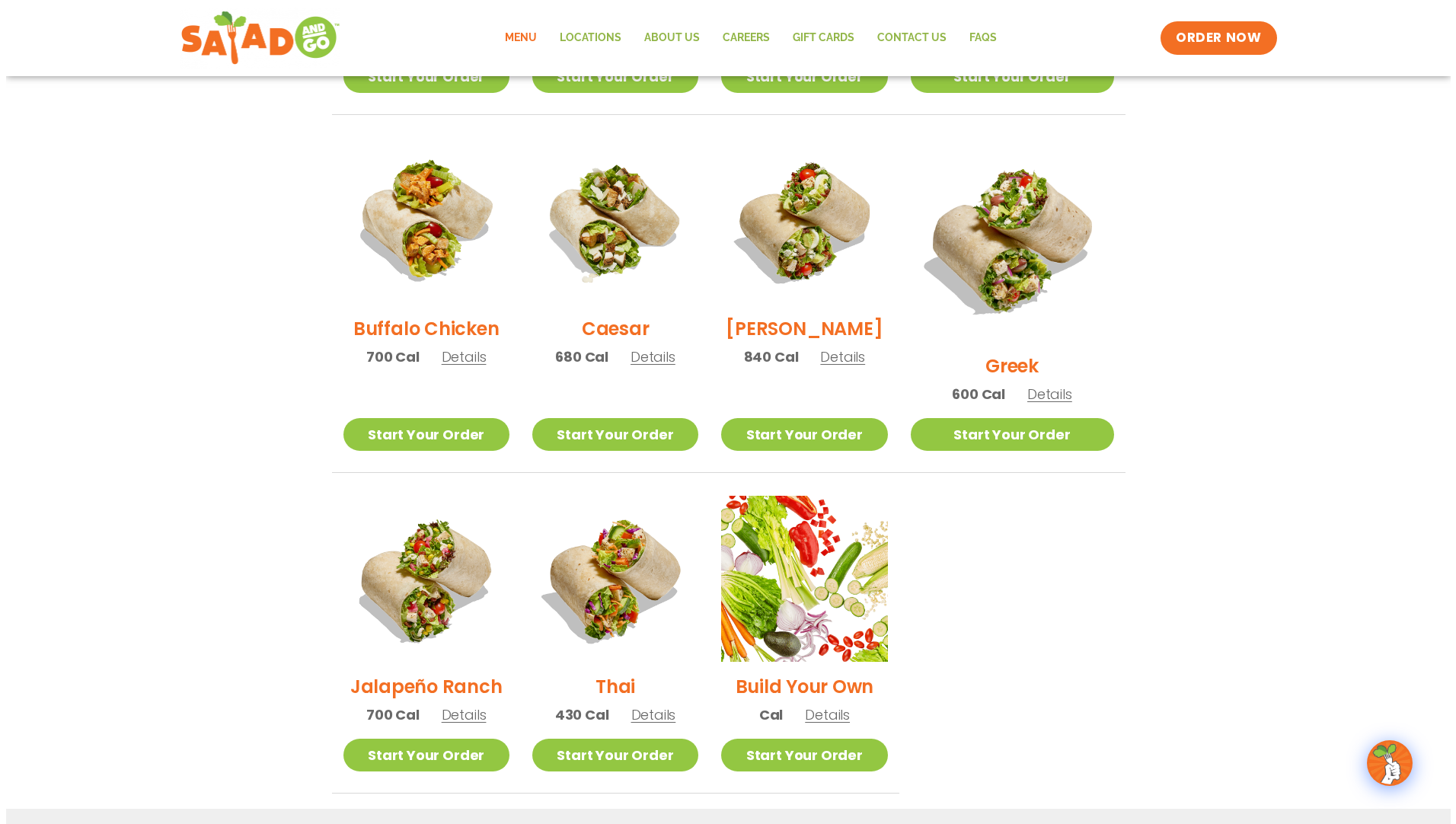
scroll to position [702, 0]
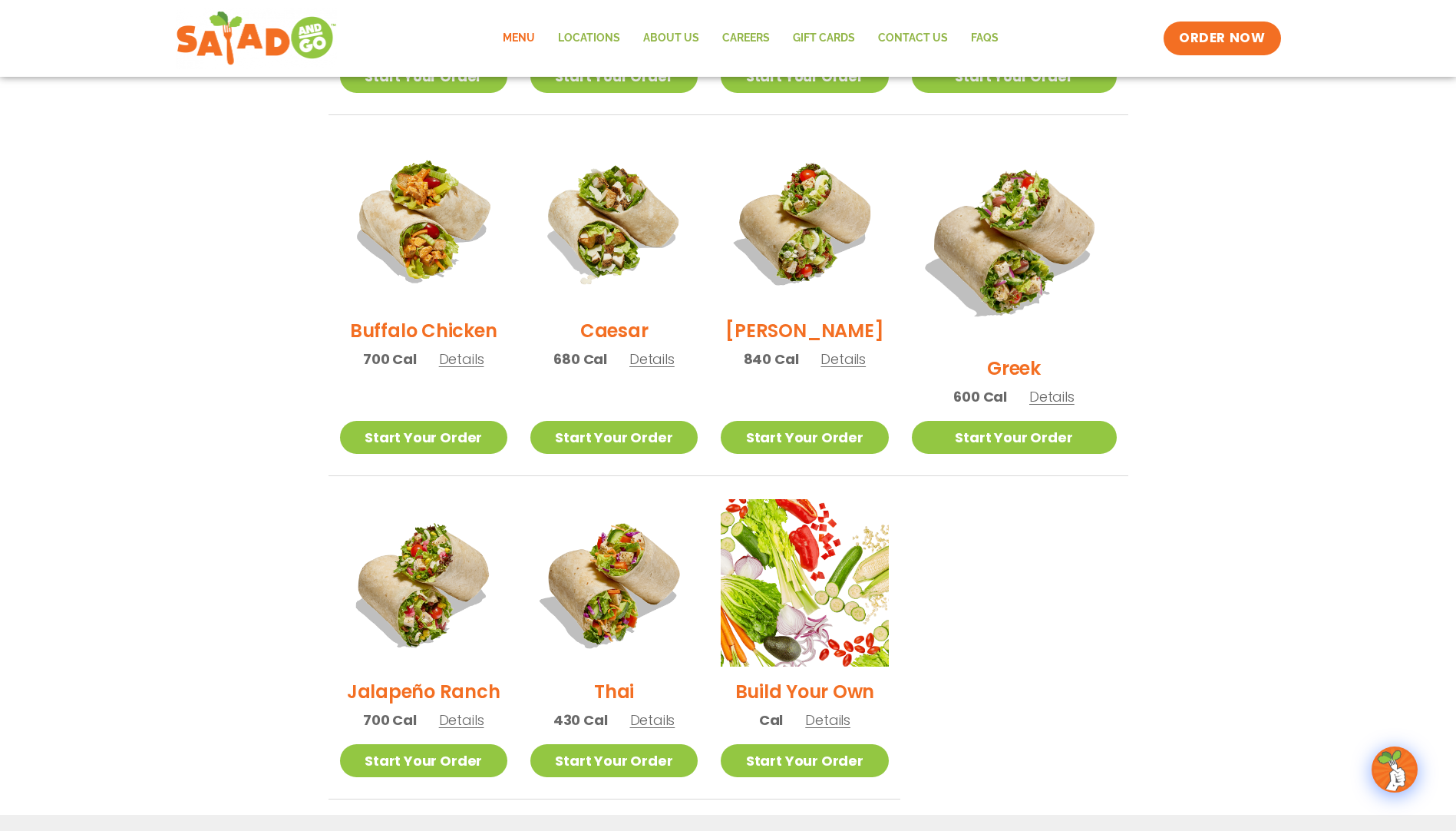
click at [1064, 387] on span "Details" at bounding box center [1052, 397] width 45 height 19
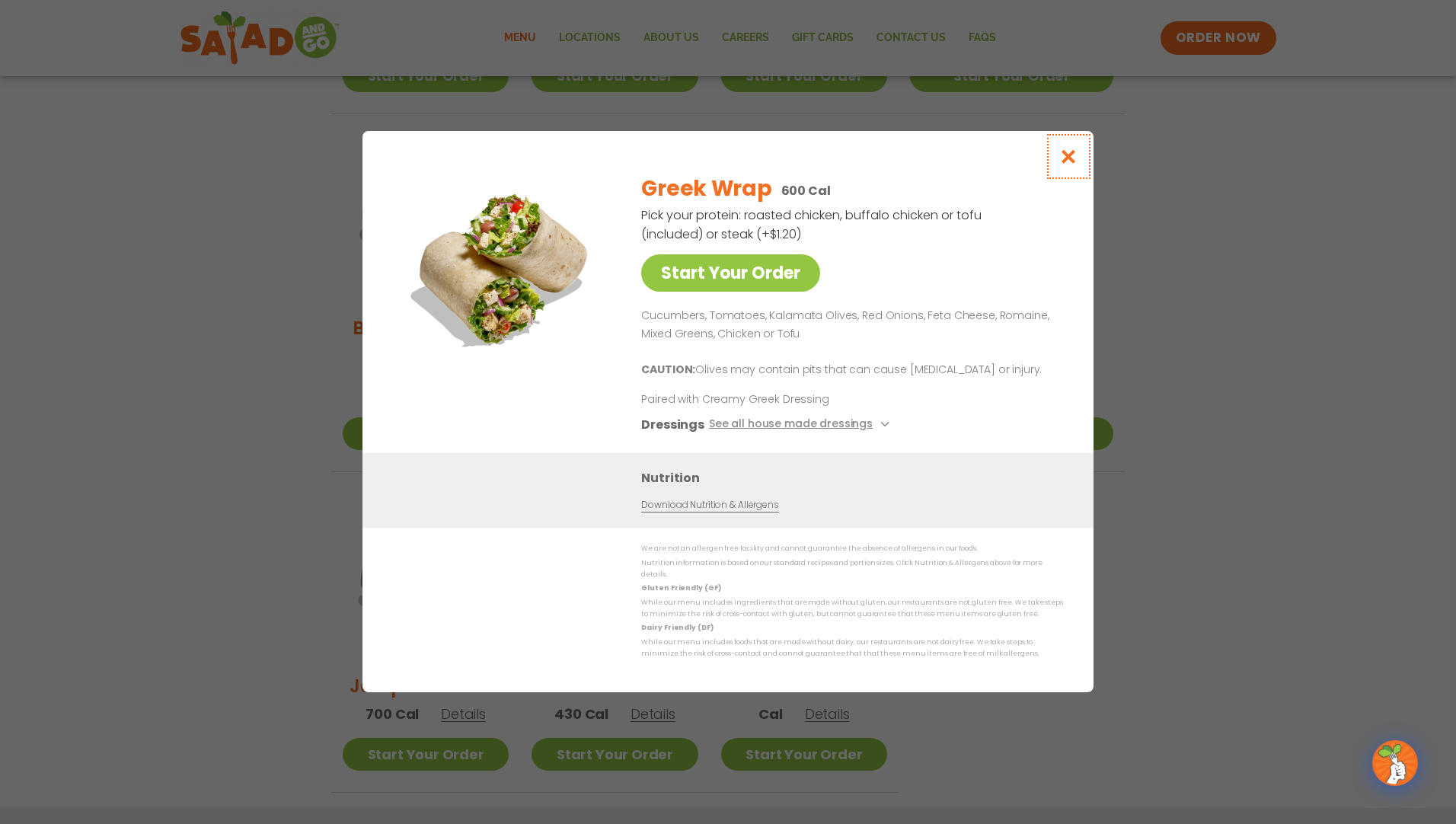
click at [1072, 164] on icon "Close modal" at bounding box center [1069, 157] width 19 height 16
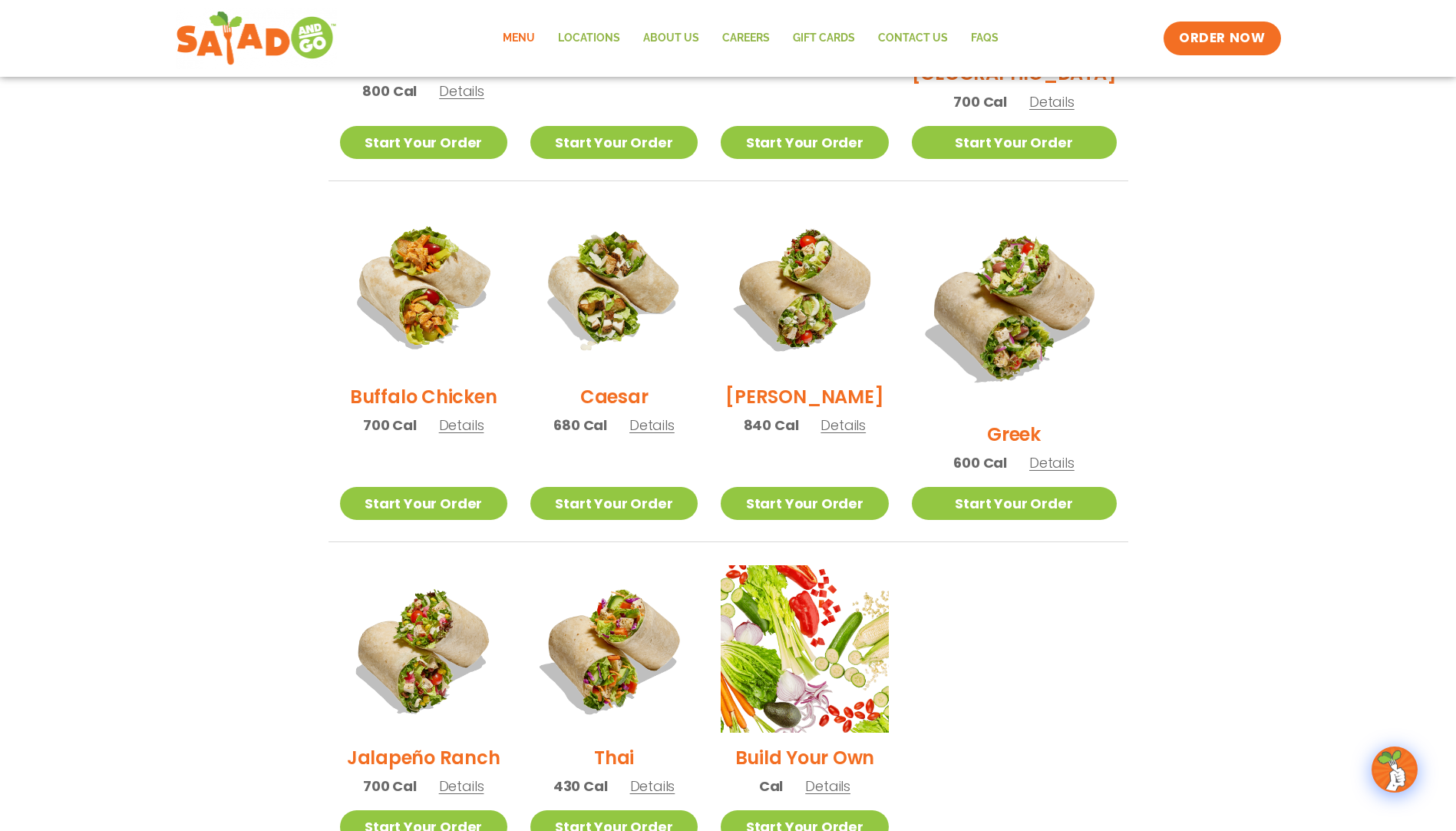
scroll to position [657, 0]
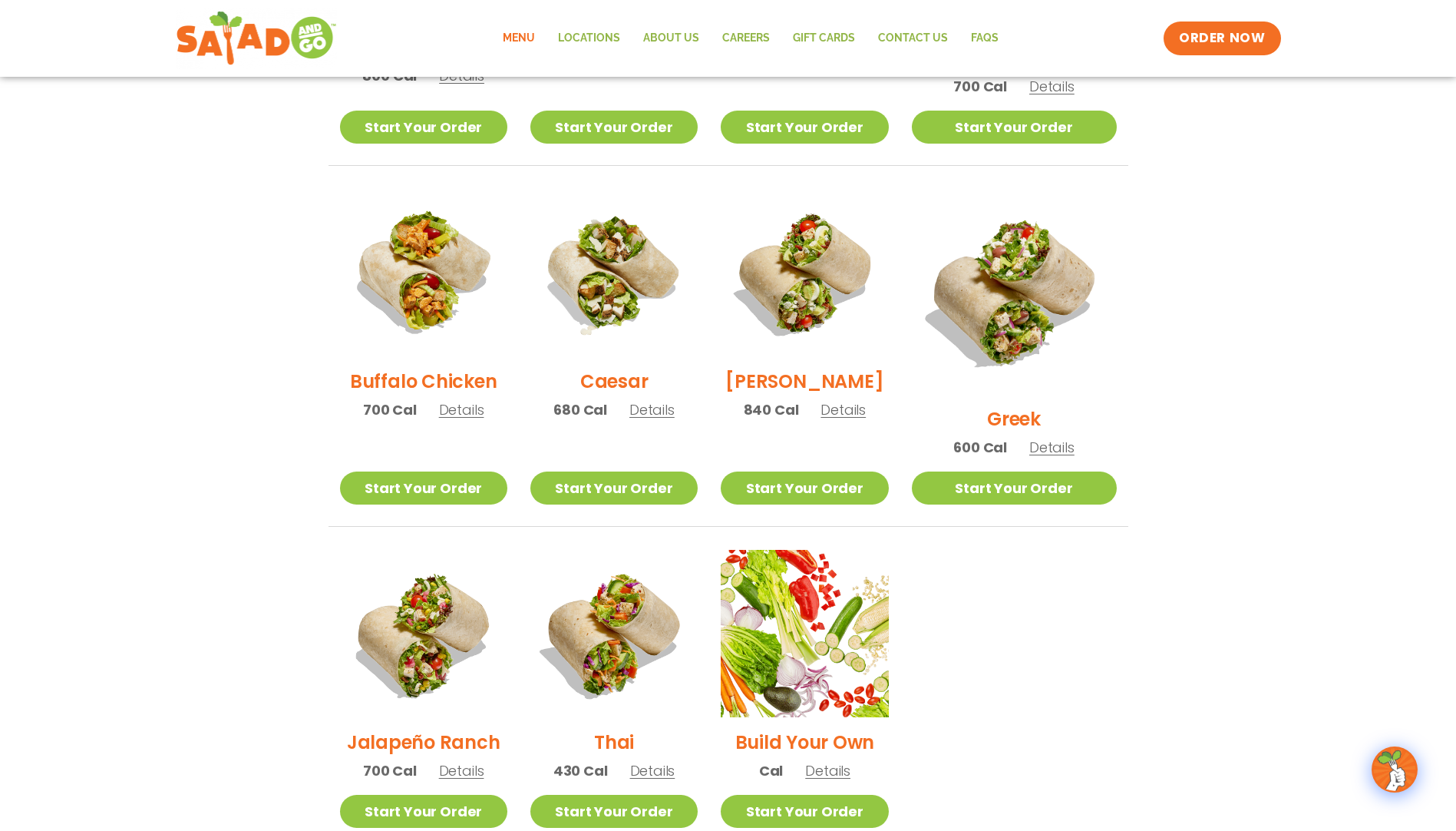
click at [1075, 438] on span "Details" at bounding box center [1052, 448] width 45 height 19
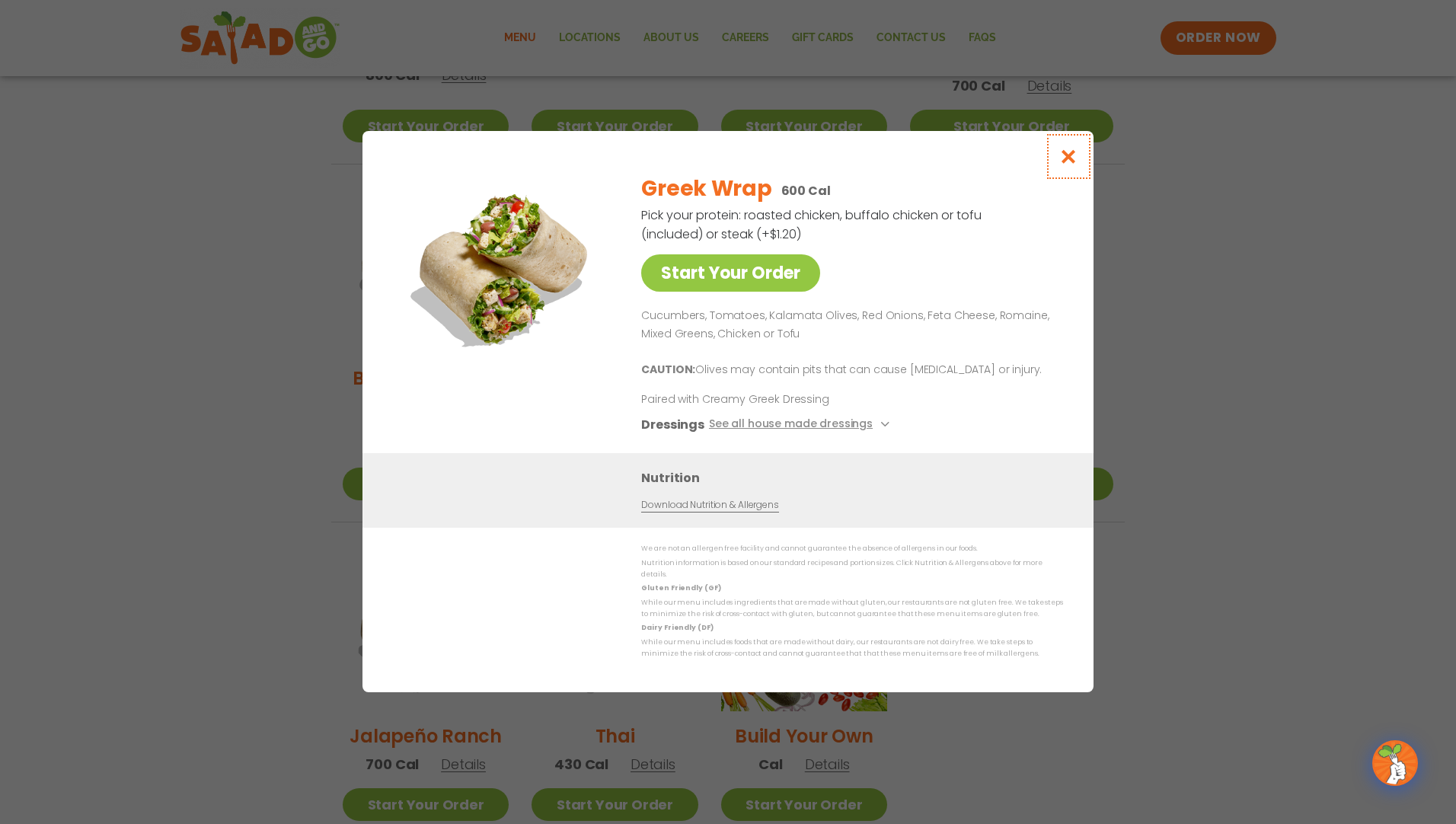
click at [1067, 154] on icon "Close modal" at bounding box center [1069, 157] width 19 height 16
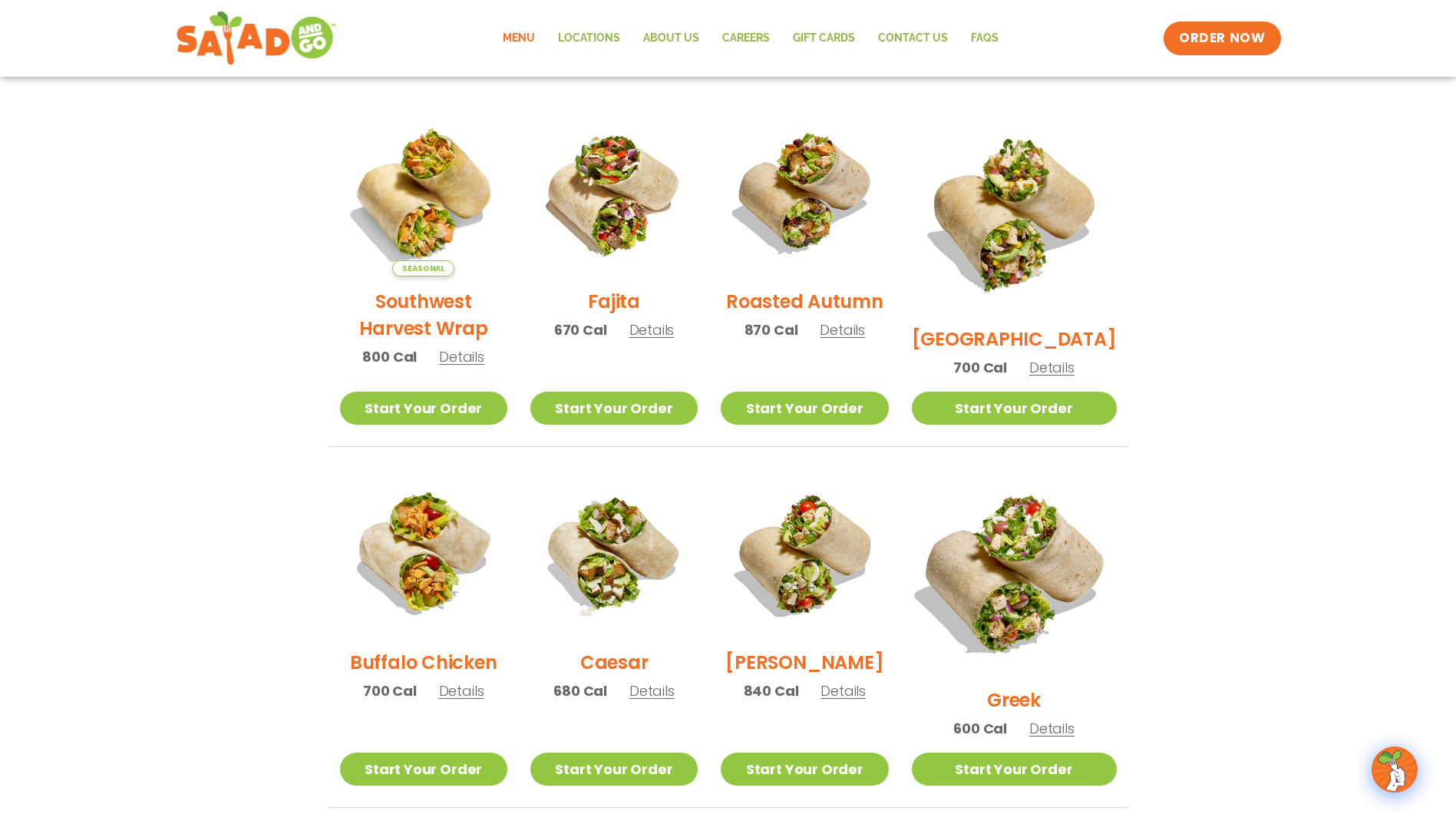
scroll to position [350, 0]
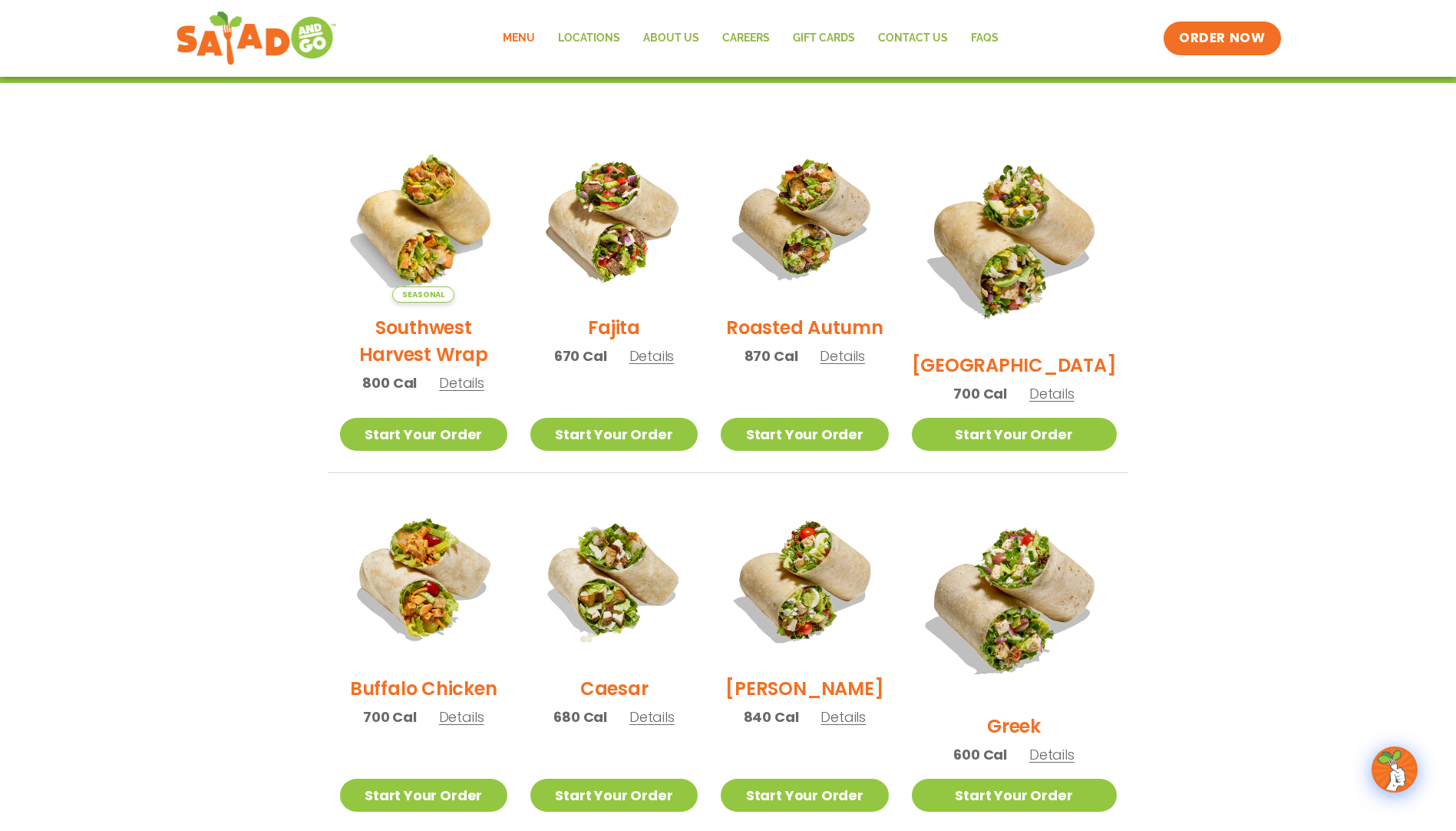
click at [473, 726] on span "Details" at bounding box center [462, 717] width 45 height 19
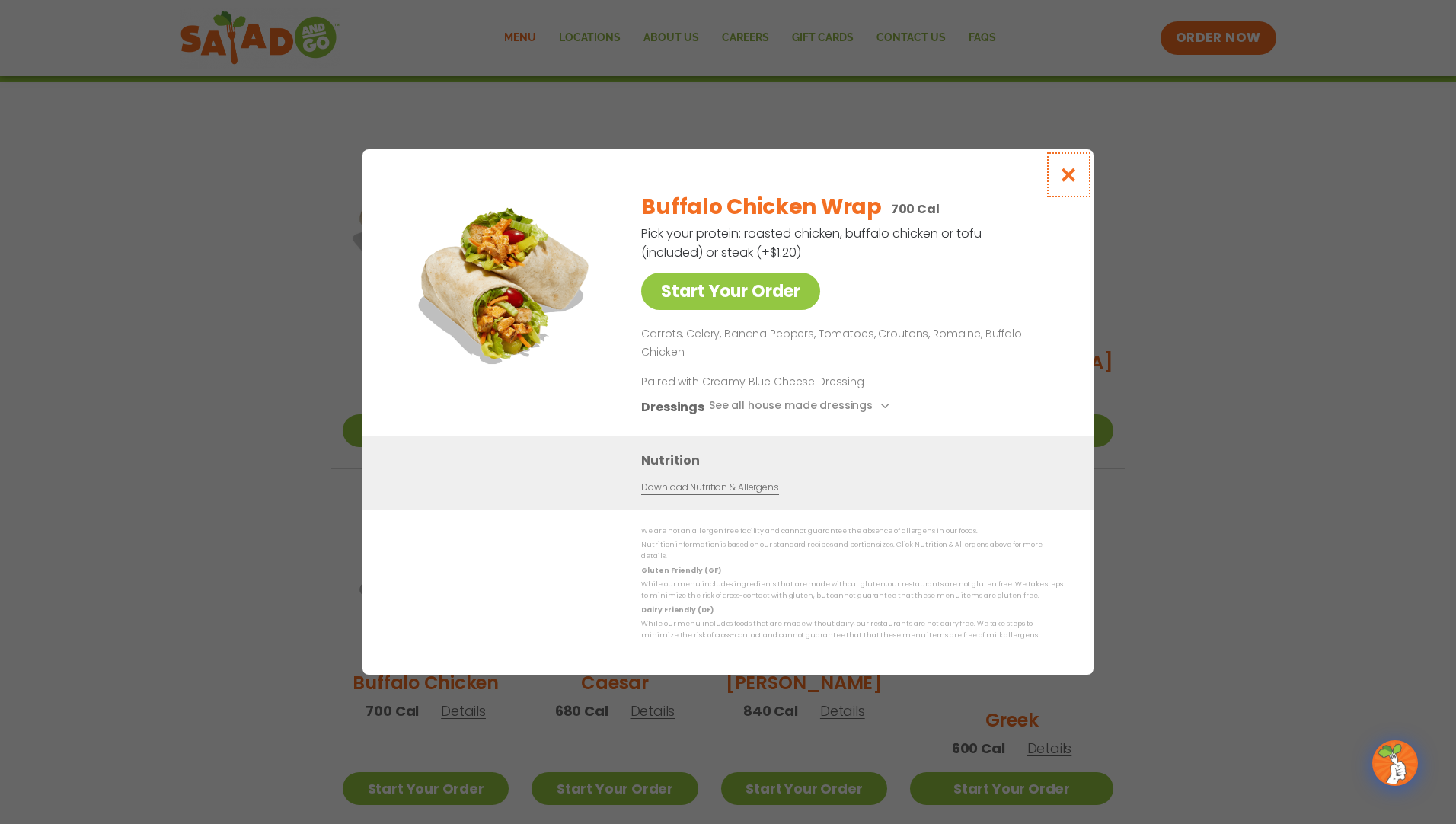
click at [1057, 179] on button "Close modal" at bounding box center [1069, 175] width 50 height 51
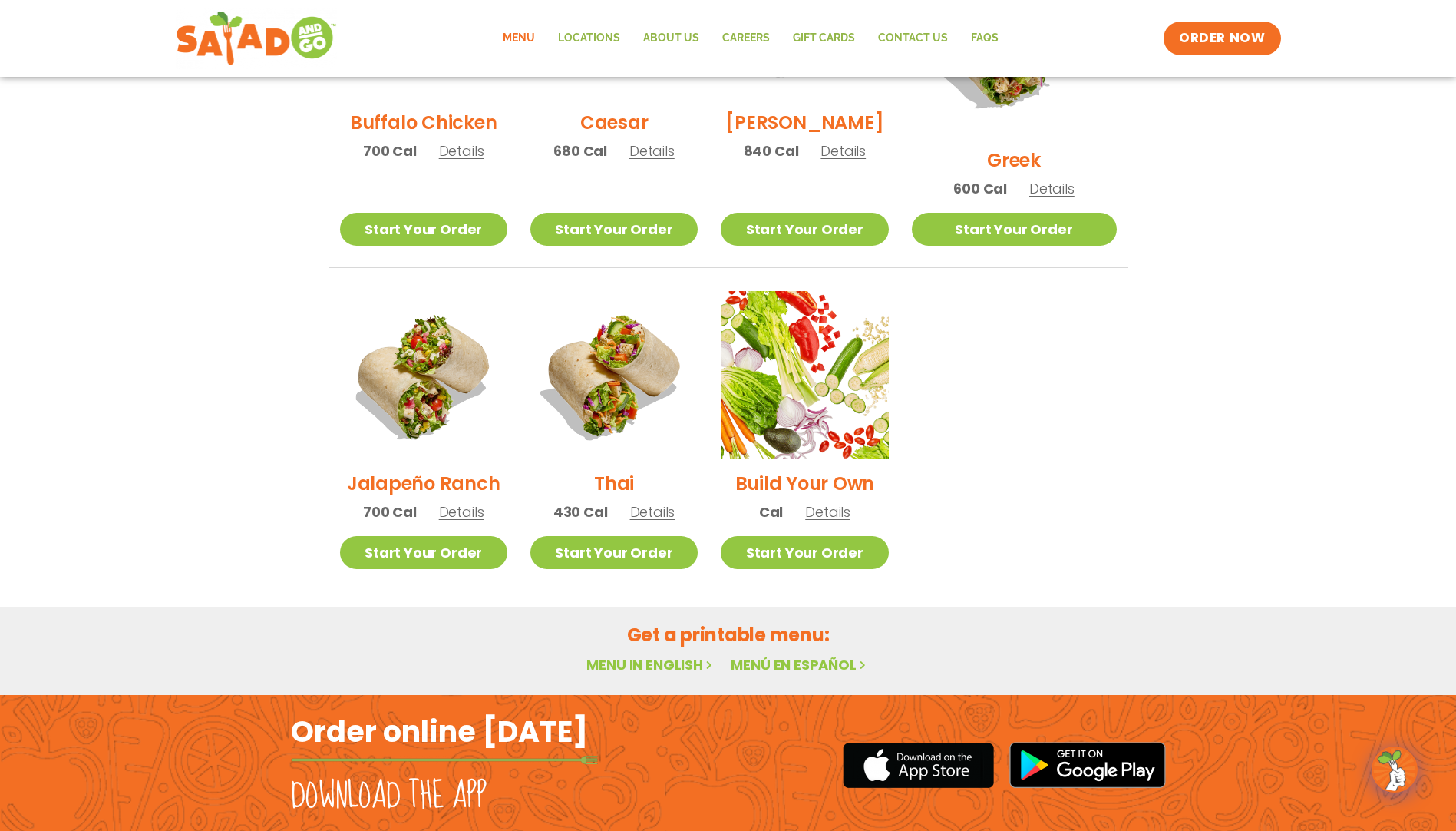
scroll to position [964, 0]
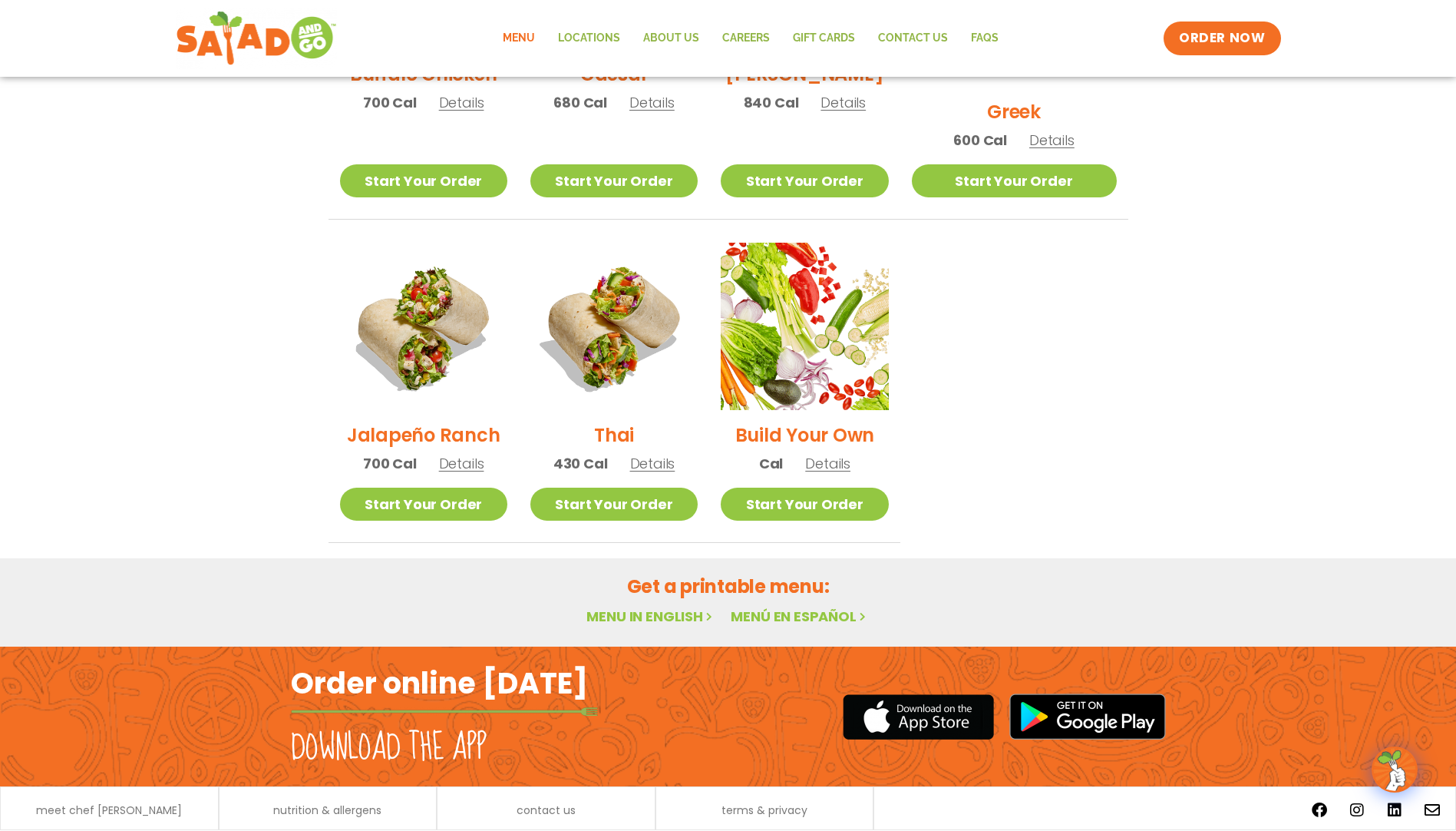
click at [666, 606] on div "Menu in English Menú en español" at bounding box center [728, 617] width 800 height 22
click at [666, 607] on link "Menu in English" at bounding box center [651, 617] width 129 height 19
click at [866, 488] on link "Start Your Order" at bounding box center [805, 504] width 167 height 33
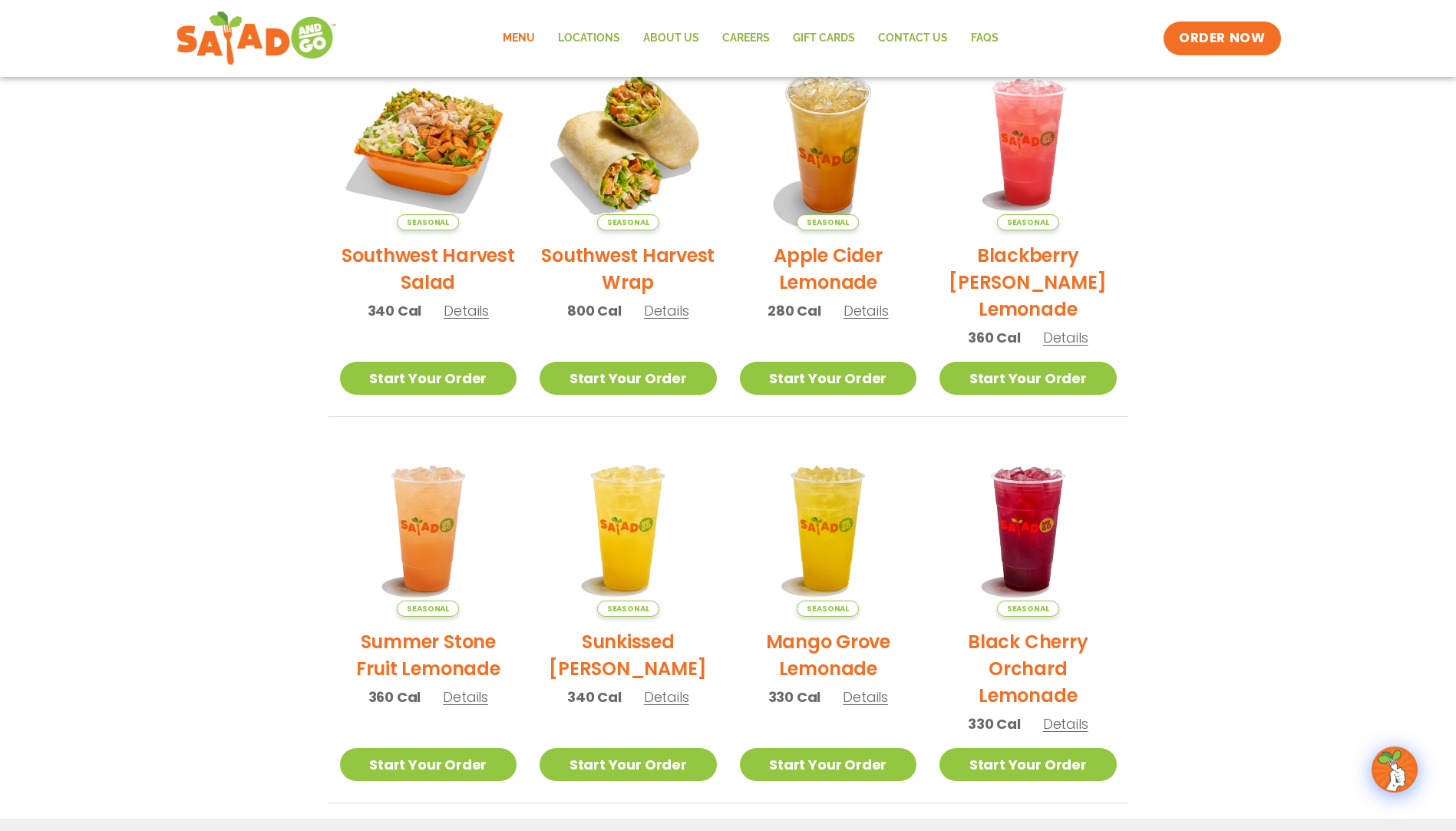
scroll to position [154, 0]
